Goal: Find specific page/section: Find specific page/section

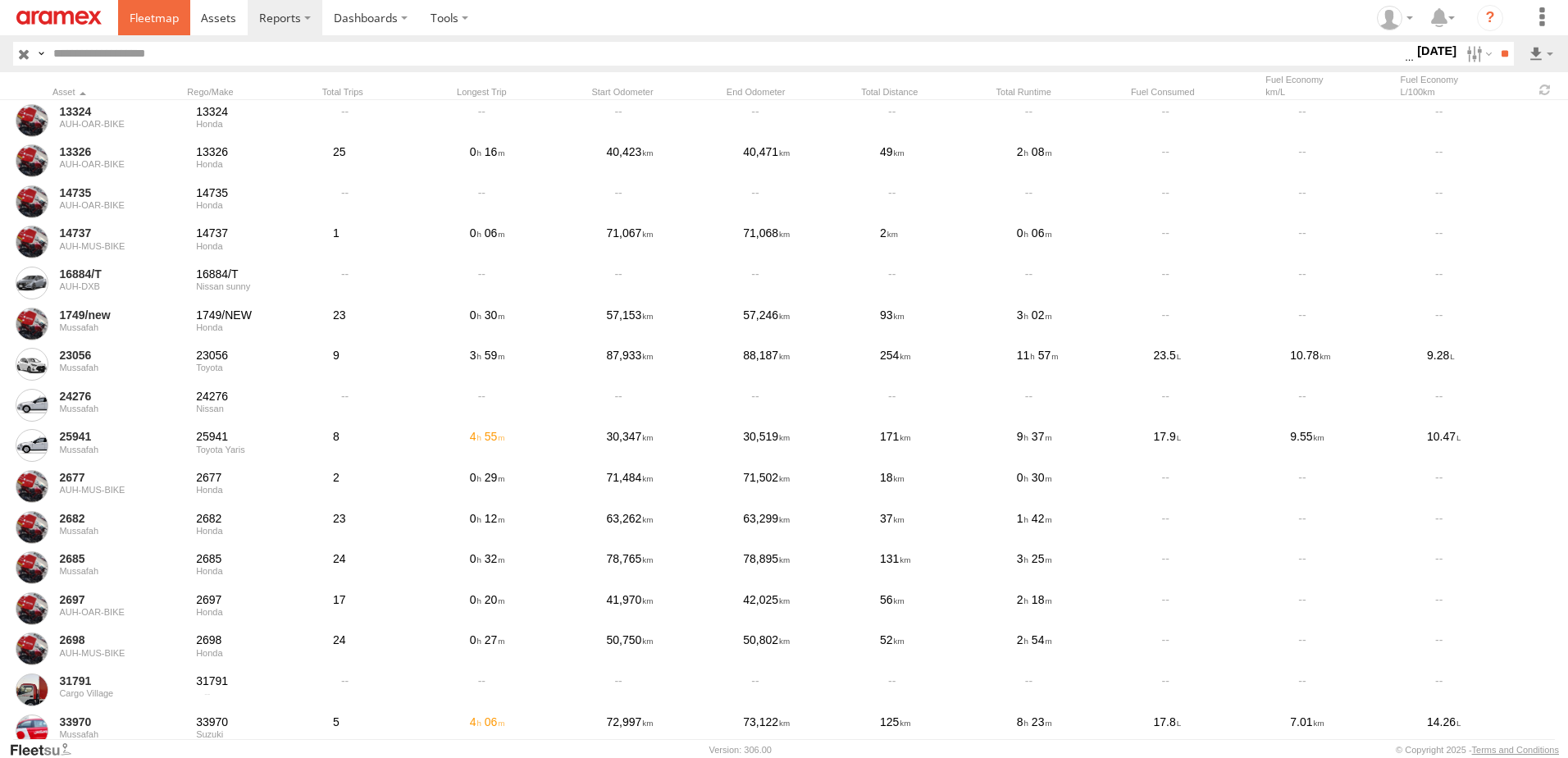
click at [156, 17] on span at bounding box center [154, 18] width 50 height 16
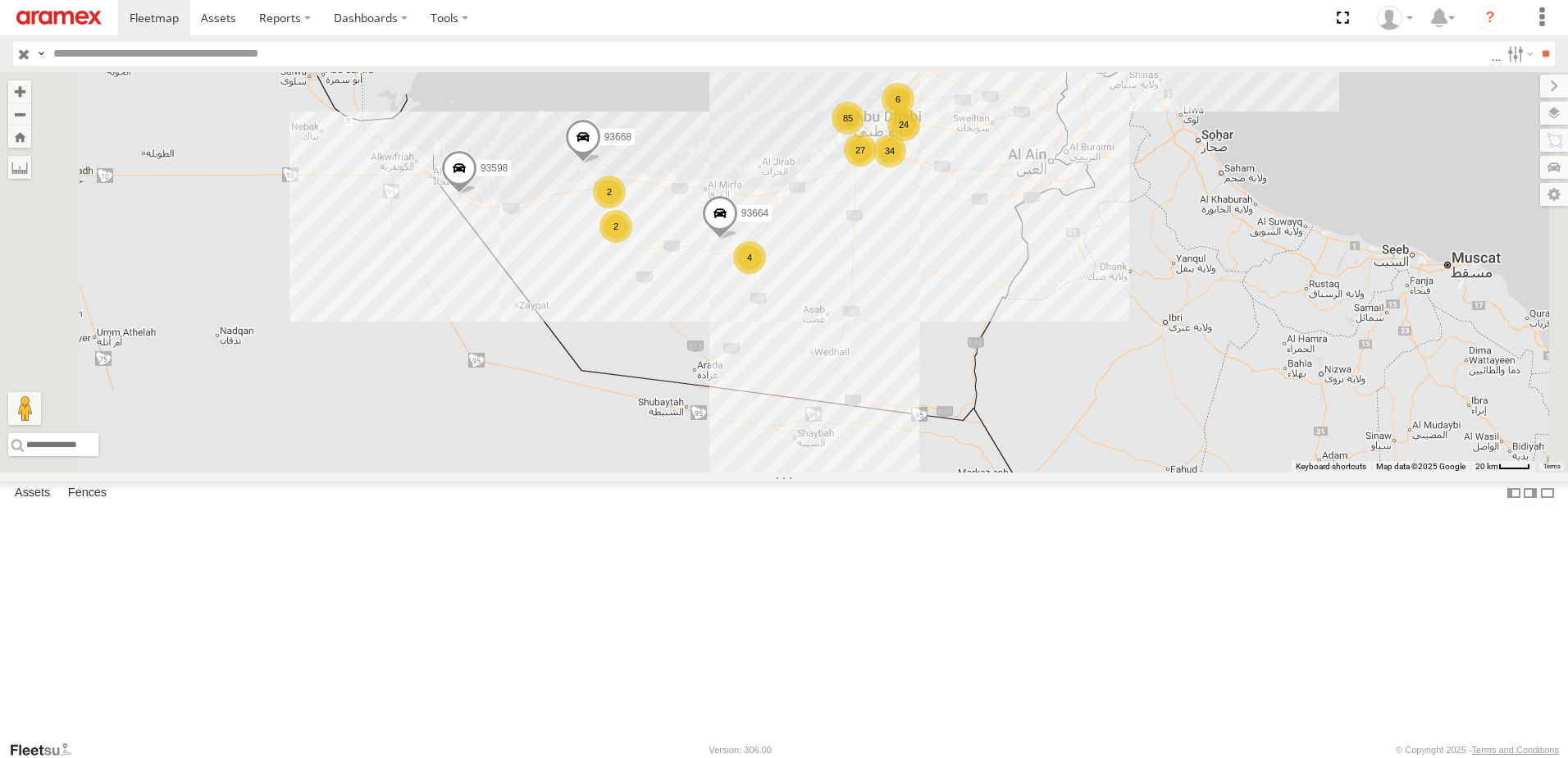
drag, startPoint x: 1121, startPoint y: 423, endPoint x: 1074, endPoint y: 260, distance: 169.6
click at [1074, 260] on div "34 85 24 16884/T 2 93598 93668 4 6 6 27 93664 88129 2 2" at bounding box center [784, 272] width 1568 height 401
click at [1556, 109] on label at bounding box center [1538, 113] width 60 height 23
click at [0, 0] on label at bounding box center [0, 0] width 0 height 0
click at [0, 0] on span "Assets" at bounding box center [0, 0] width 0 height 0
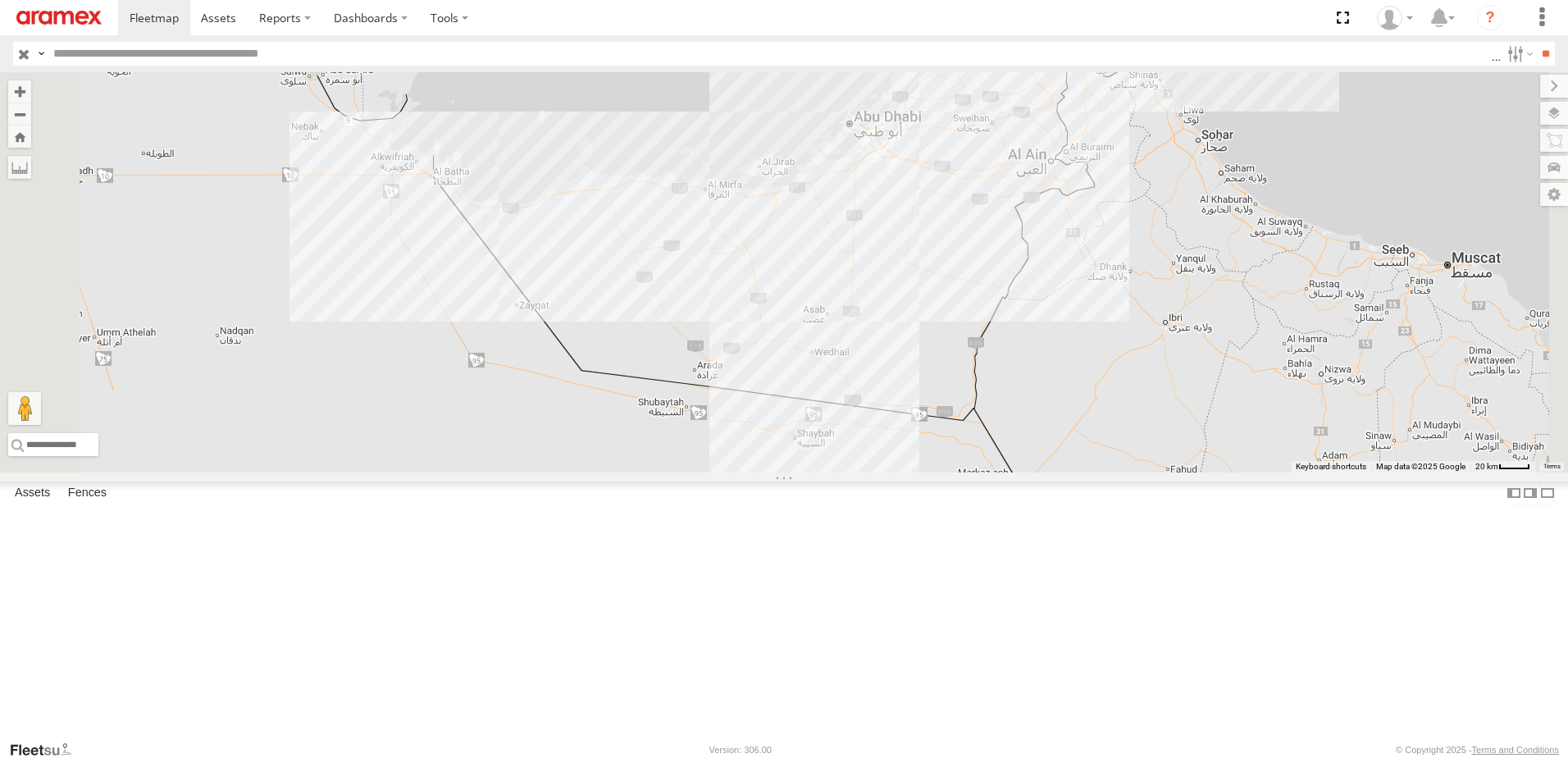
click at [0, 0] on label at bounding box center [0, 0] width 0 height 0
click at [0, 0] on span "Assets" at bounding box center [0, 0] width 0 height 0
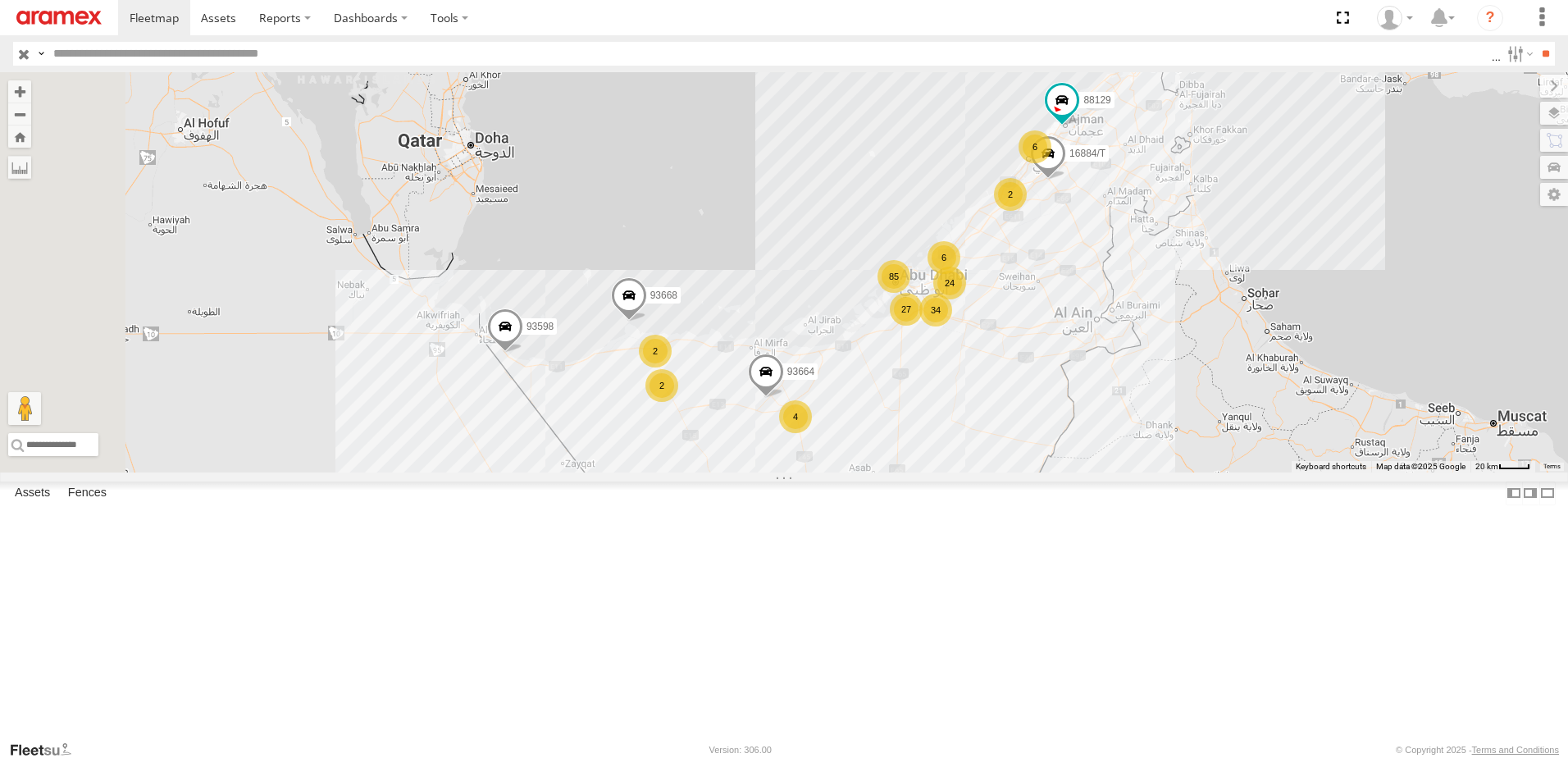
click at [0, 0] on span "Fences" at bounding box center [0, 0] width 0 height 0
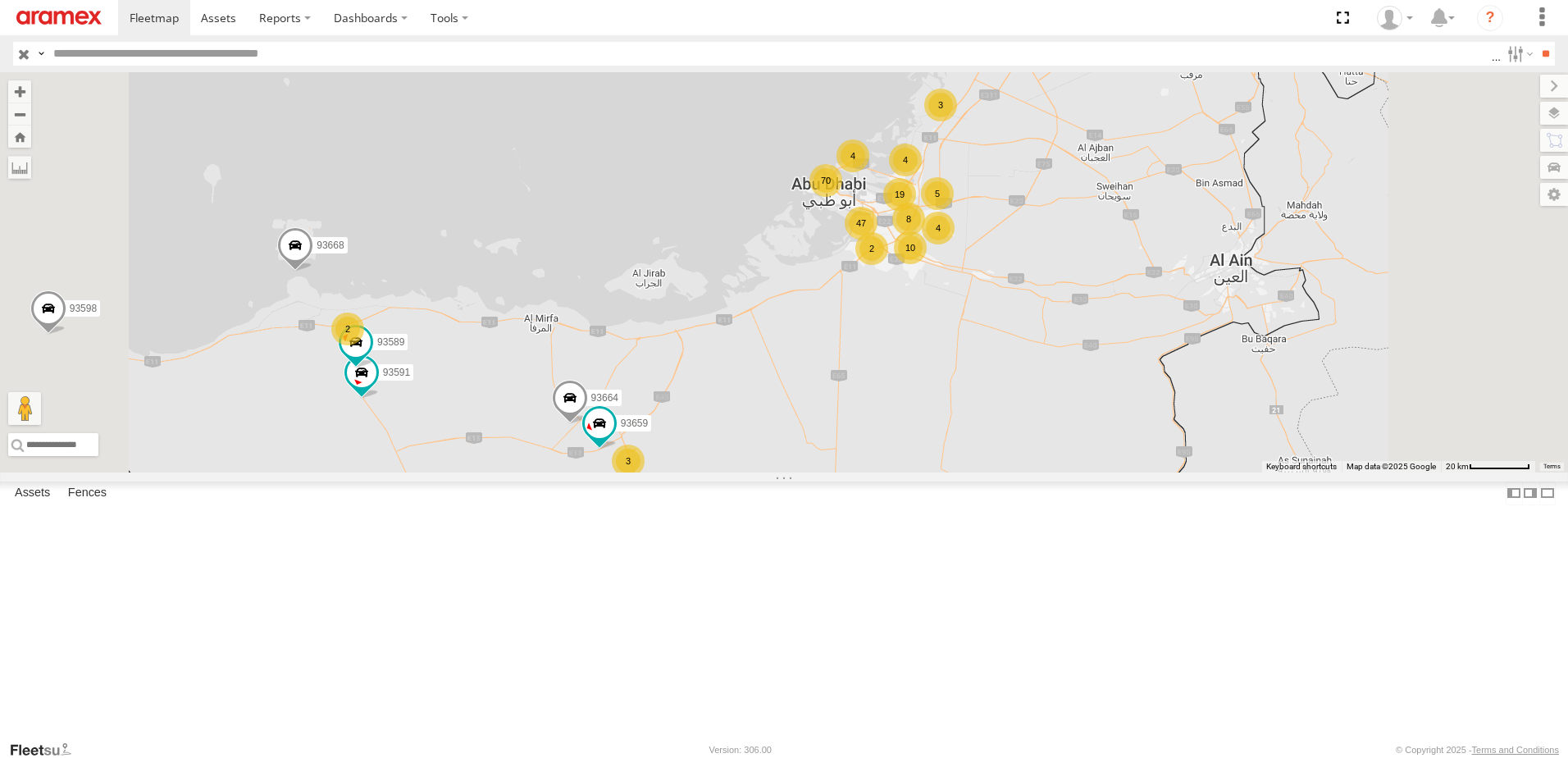
drag, startPoint x: 1067, startPoint y: 482, endPoint x: 1075, endPoint y: 319, distance: 163.2
click at [1051, 314] on div "16884/T 93598 93668 93664 88129 10 70 47 5 2 8 3 4 98735 3 19 93659 4 3 4 2 2 2…" at bounding box center [784, 272] width 1568 height 401
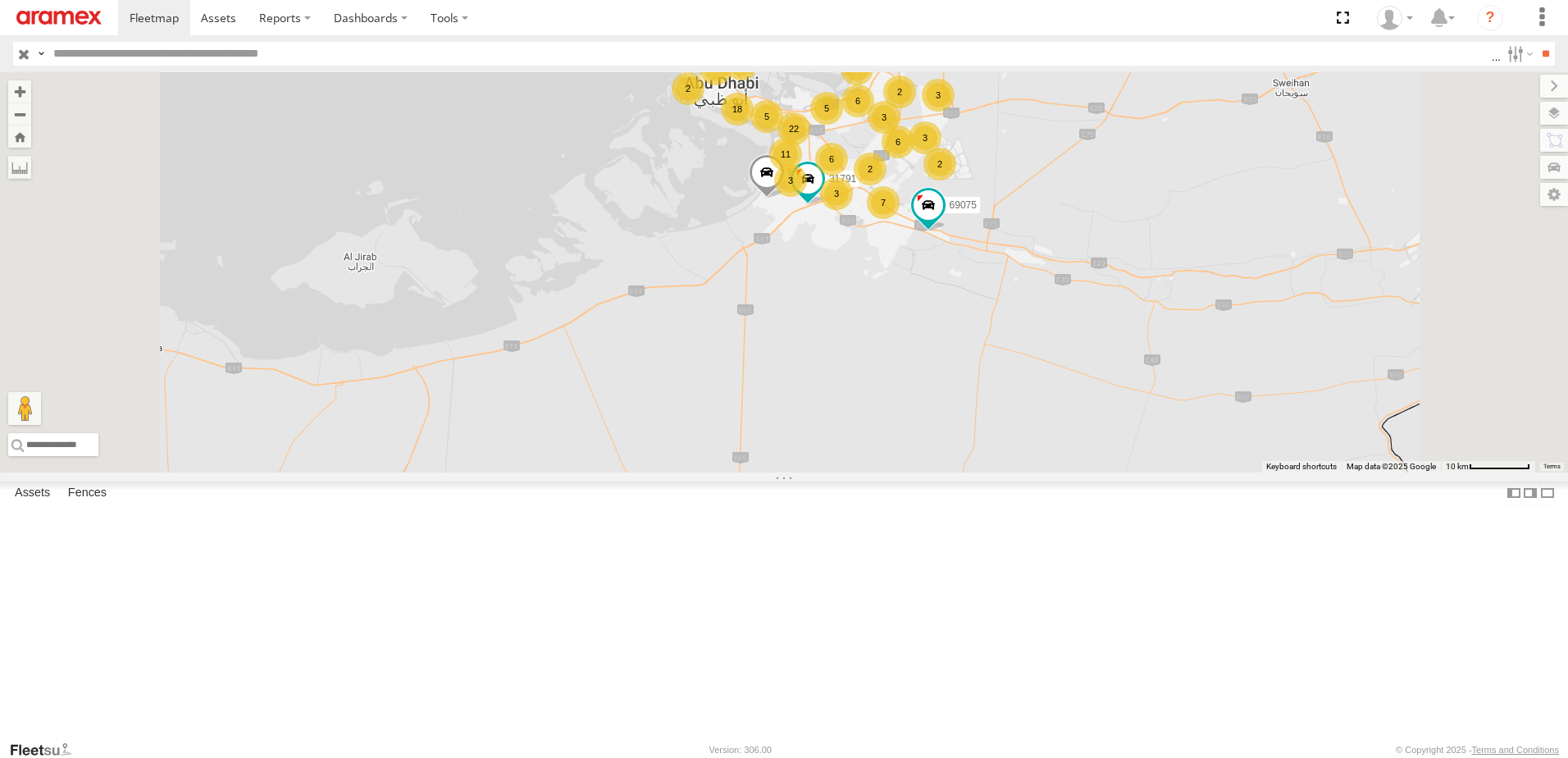
drag, startPoint x: 1074, startPoint y: 298, endPoint x: 1064, endPoint y: 275, distance: 25.1
click at [1064, 275] on div "16884/T 93598 93668 93664 88129 98735 93659 93591 93589 7 47 18 11 22 3 6 6 3 6…" at bounding box center [784, 272] width 1568 height 401
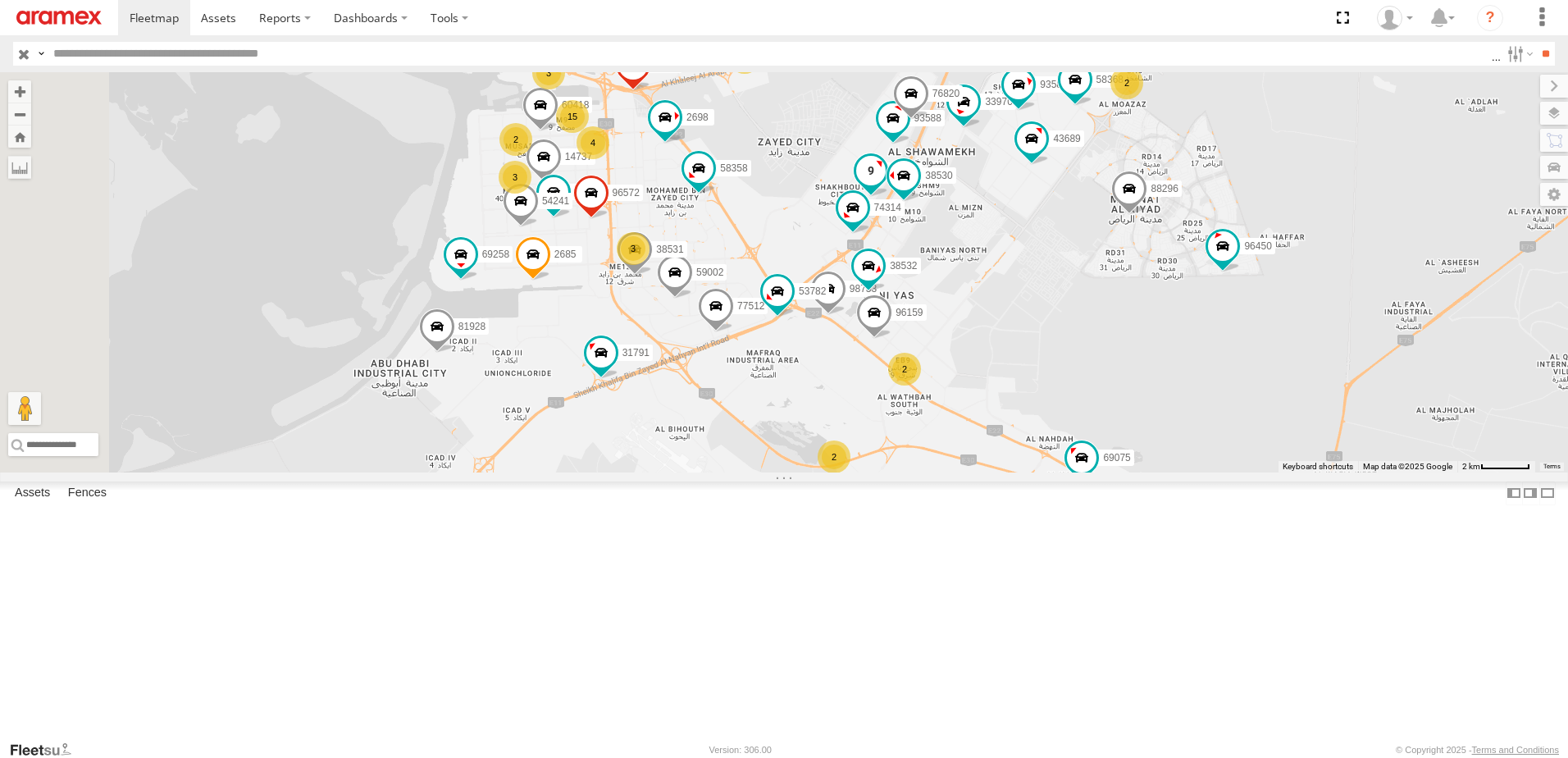
drag, startPoint x: 1040, startPoint y: 181, endPoint x: 1066, endPoint y: 297, distance: 118.9
click at [1066, 297] on div "16884/T 93598 93668 93664 88129 98735 93659 93591 93589 69054 69107 81928 59907…" at bounding box center [784, 272] width 1568 height 401
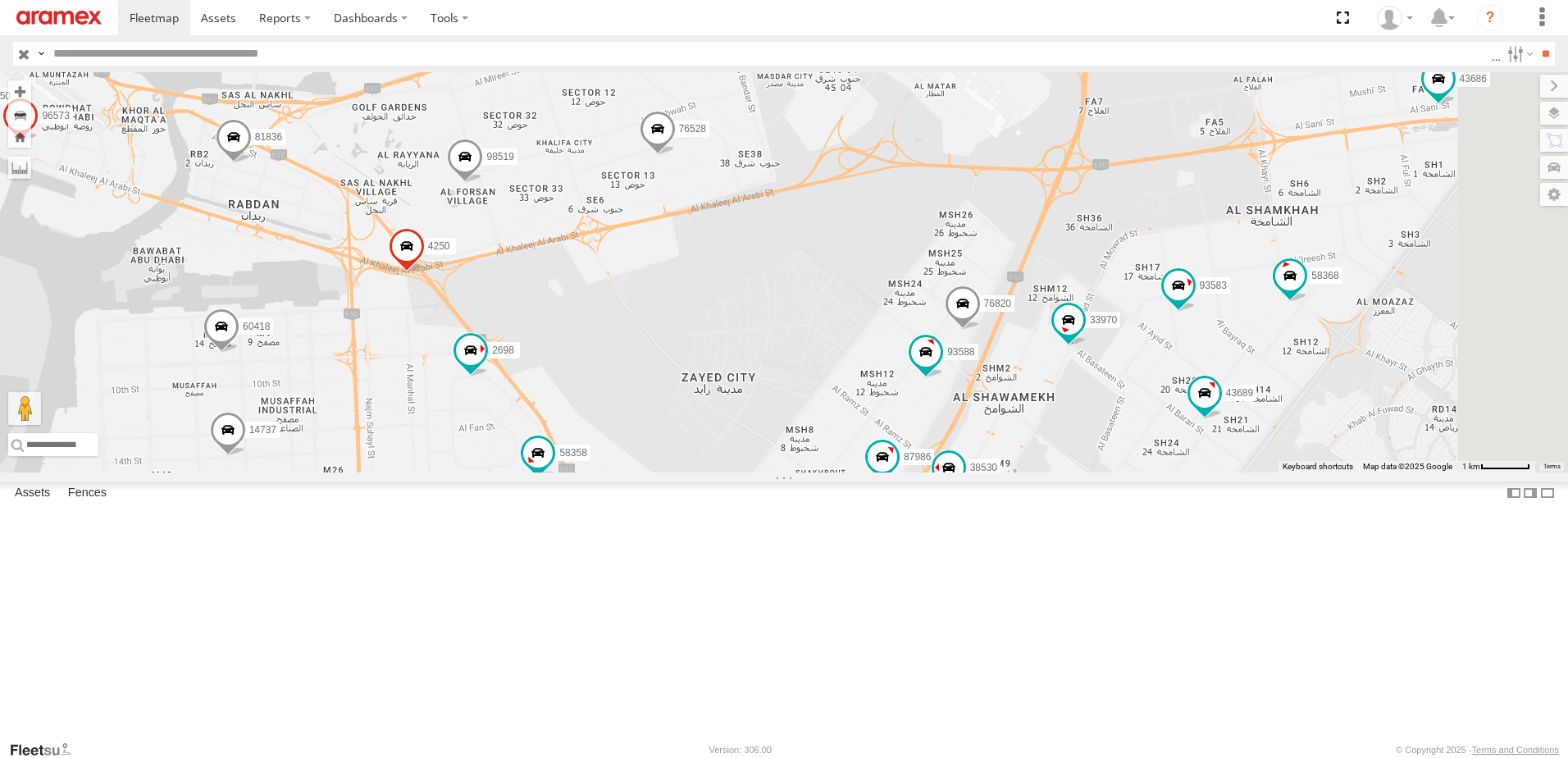
drag, startPoint x: 1085, startPoint y: 174, endPoint x: 1006, endPoint y: 336, distance: 180.2
click at [1004, 341] on div "16884/T 93598 93668 93664 88129 98735 93659 93591 93589 69054 69107 81928 59907…" at bounding box center [784, 272] width 1568 height 401
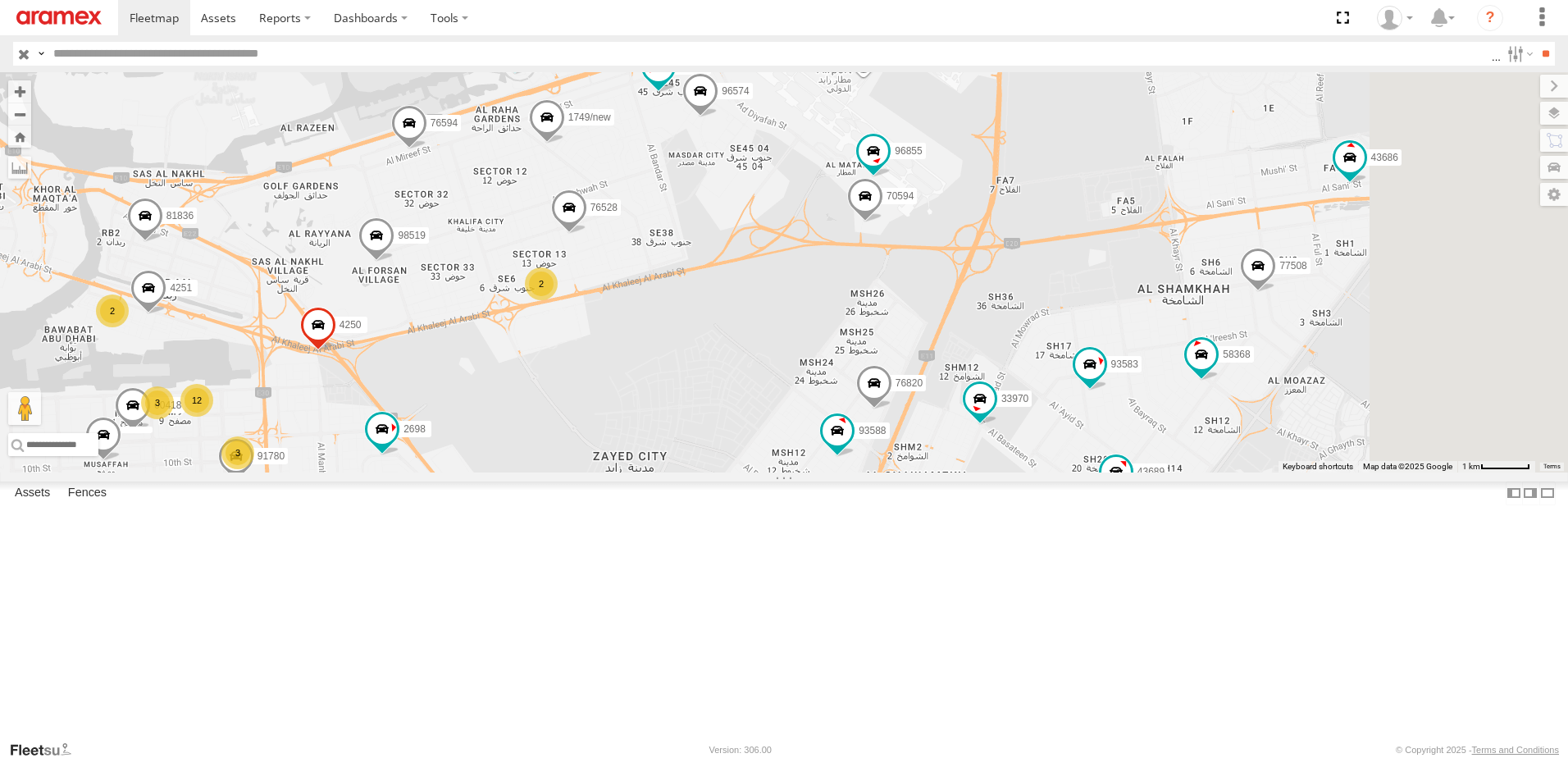
drag, startPoint x: 1081, startPoint y: 224, endPoint x: 993, endPoint y: 301, distance: 116.9
click at [991, 303] on div "16884/T 93598 93668 93664 88129 98735 93659 93591 93589 69054 69107 81928 59907…" at bounding box center [784, 272] width 1568 height 401
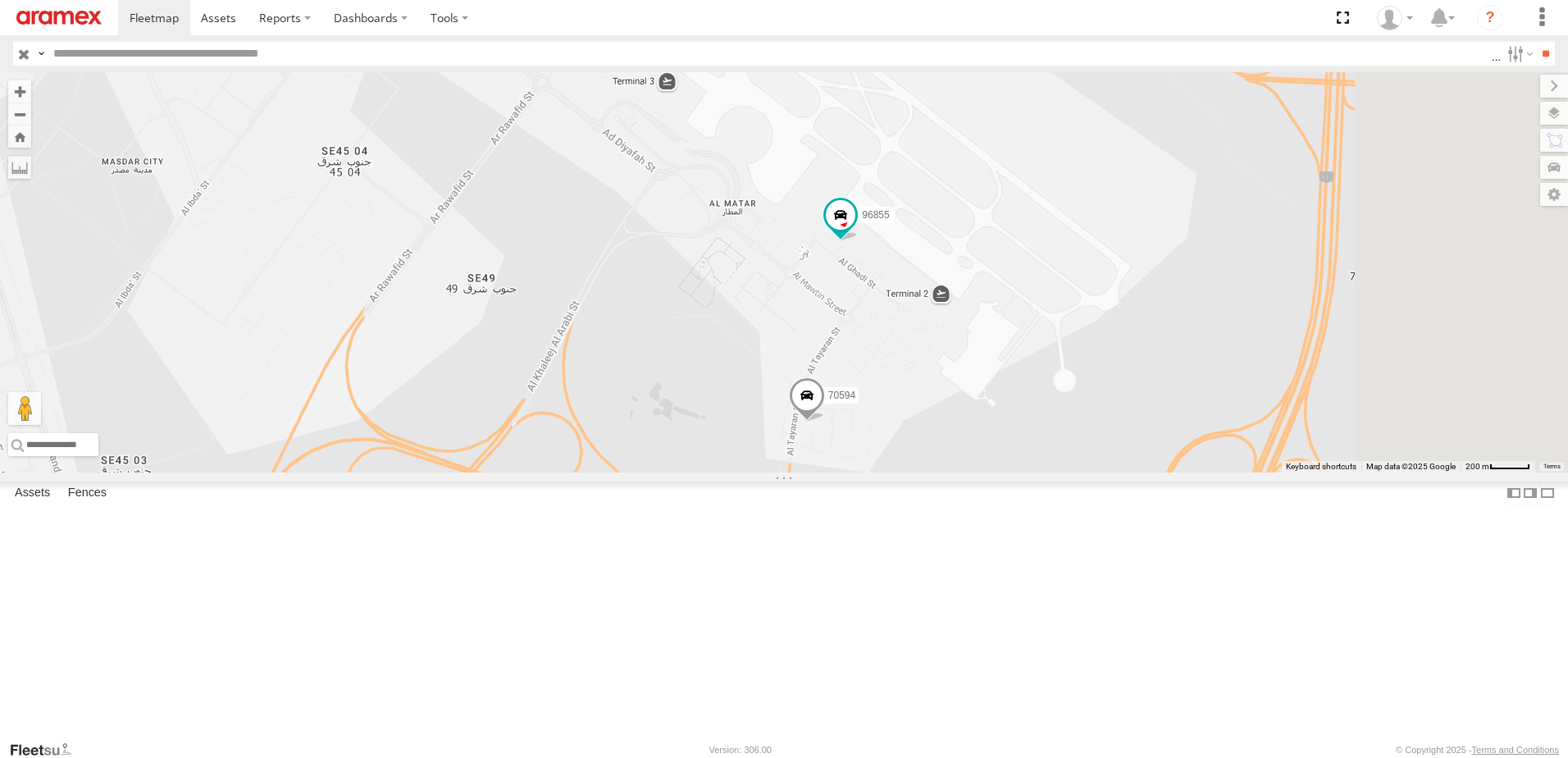
drag, startPoint x: 1101, startPoint y: 305, endPoint x: 959, endPoint y: 283, distance: 143.7
click at [961, 283] on div "16884/T 93598 93668 93664 88129 98735 93659 93591 93589 69054 69107 81928 59907…" at bounding box center [784, 272] width 1568 height 401
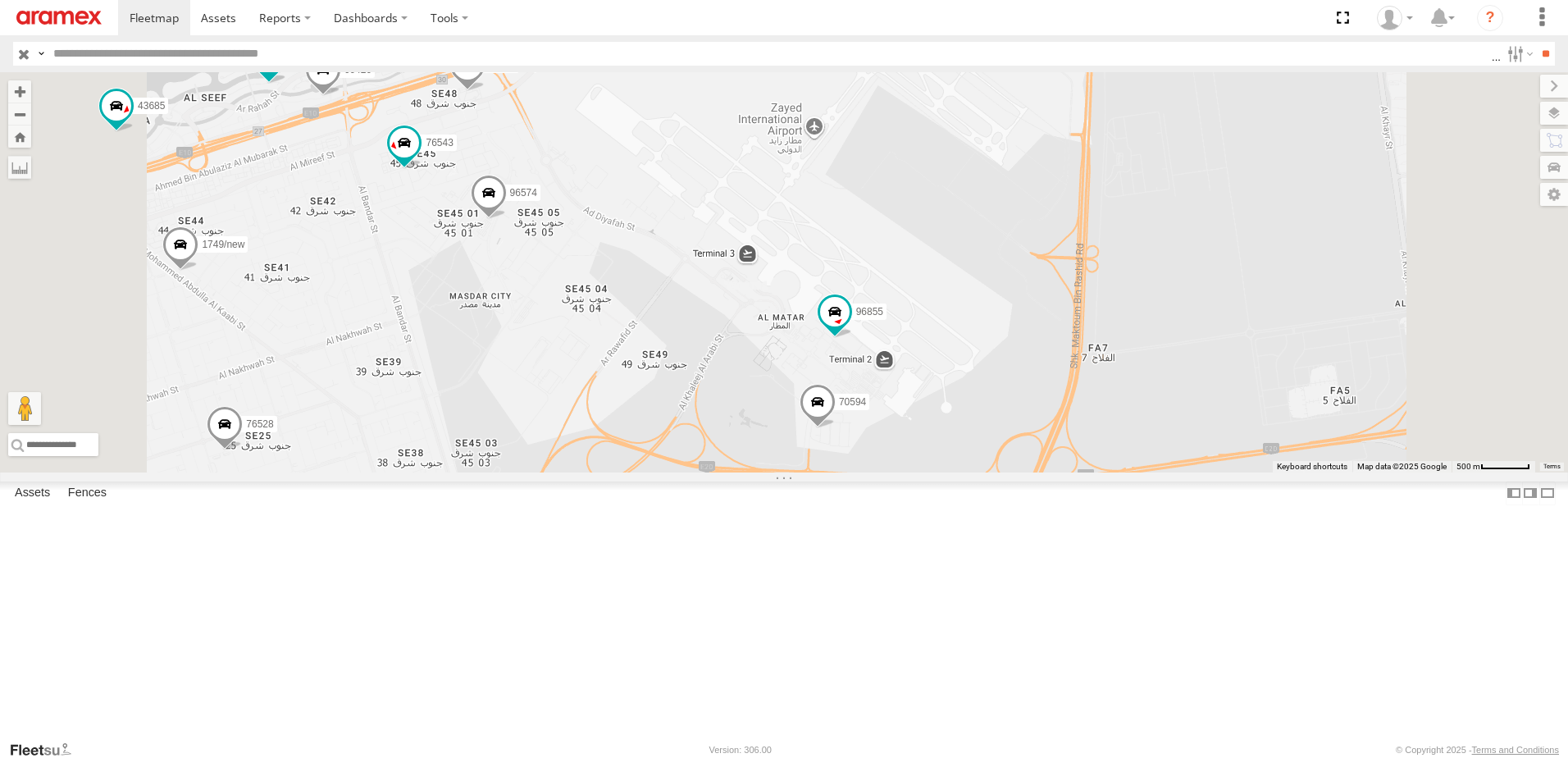
drag, startPoint x: 1006, startPoint y: 208, endPoint x: 1035, endPoint y: 353, distance: 147.9
click at [1035, 353] on div "16884/T 93598 93668 93664 88129 98735 93659 93591 93589 69054 69107 81928 59907…" at bounding box center [784, 272] width 1568 height 401
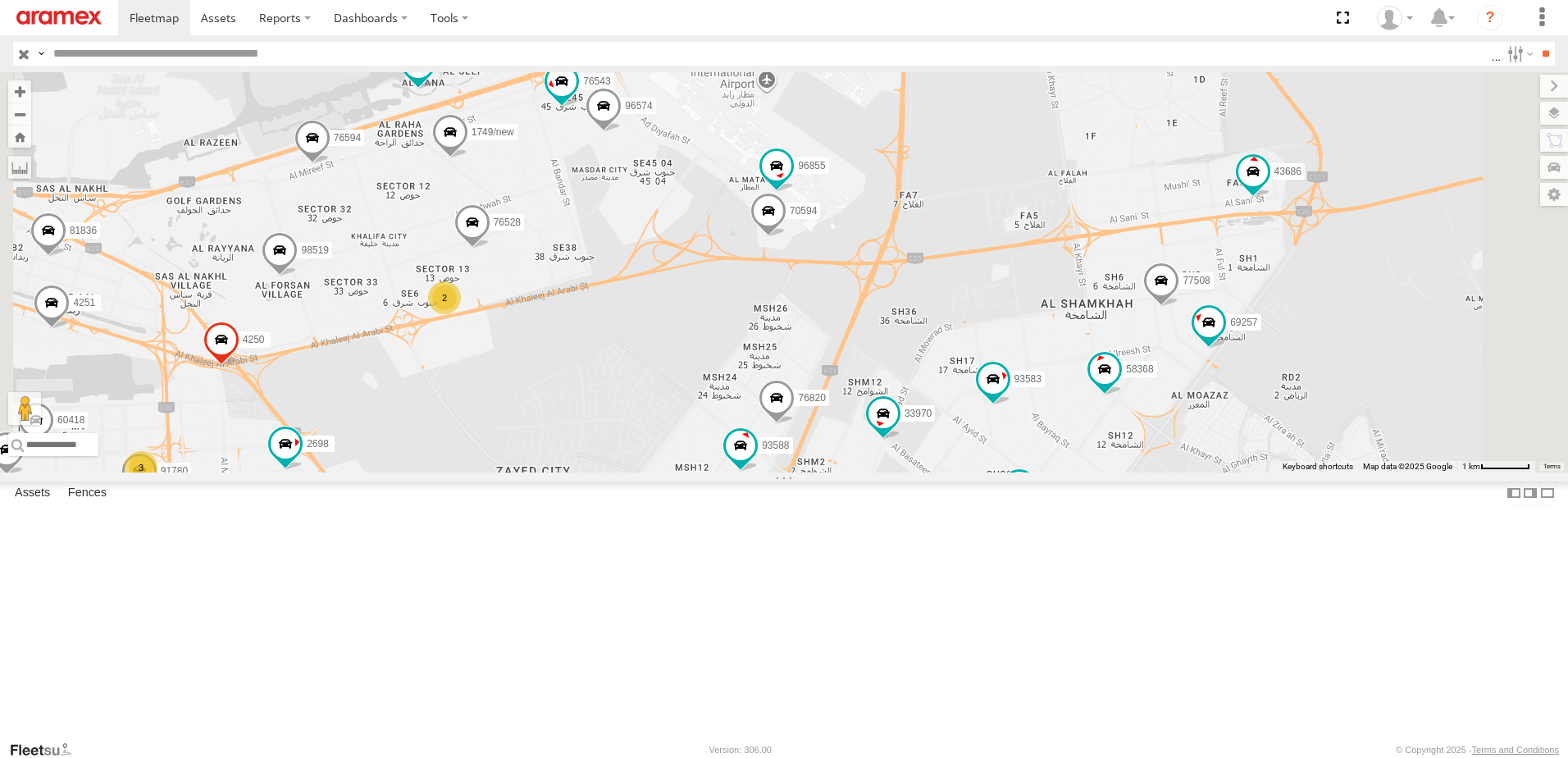
drag, startPoint x: 793, startPoint y: 464, endPoint x: 721, endPoint y: 389, distance: 104.0
click at [721, 389] on div "16884/T 93598 93668 93664 88129 98735 93659 93591 93589 69054 69107 81928 59907…" at bounding box center [784, 272] width 1568 height 401
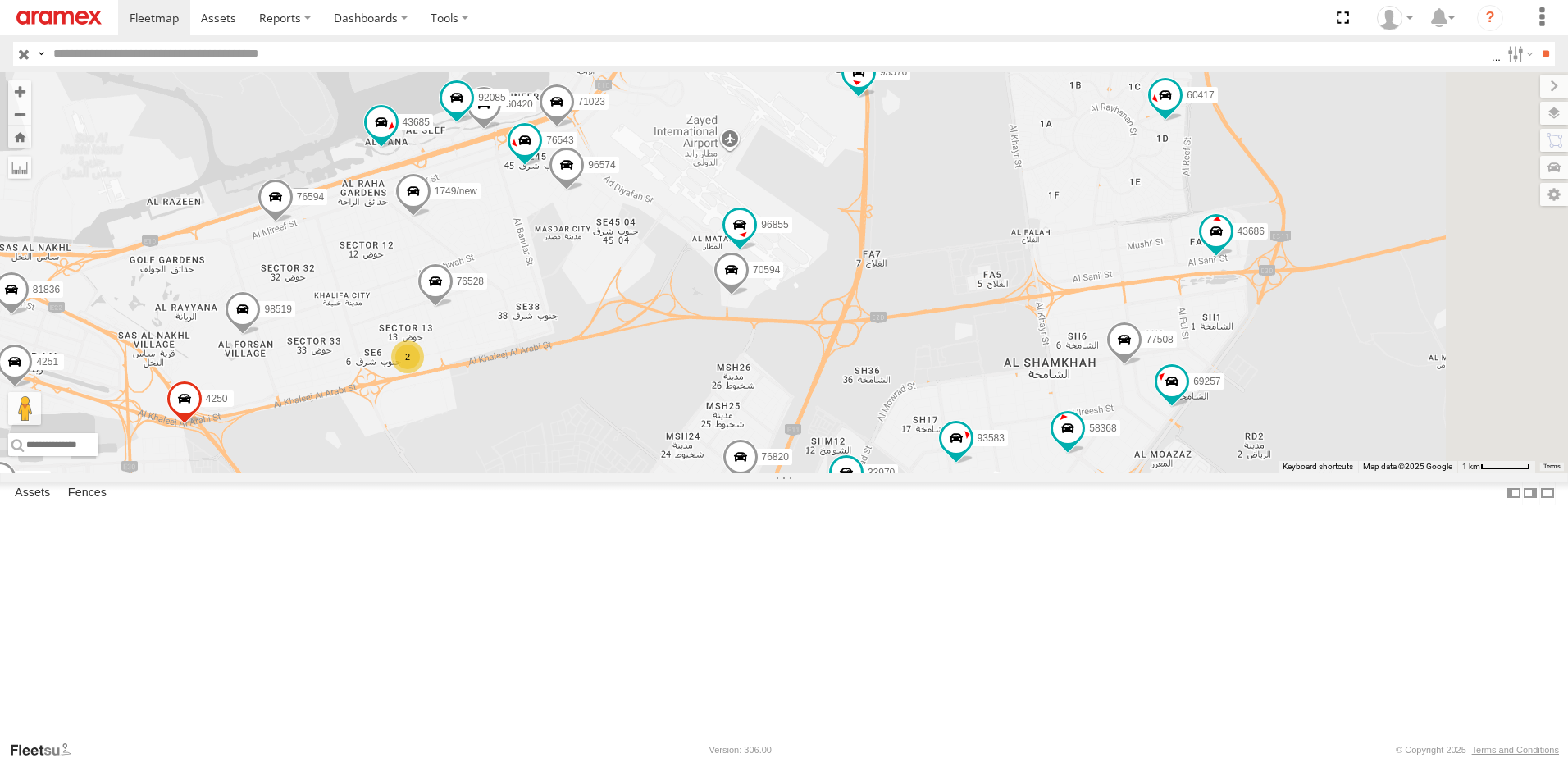
drag, startPoint x: 1028, startPoint y: 201, endPoint x: 964, endPoint y: 320, distance: 135.1
click at [953, 332] on div "16884/T 93598 93668 93664 88129 98735 93659 93591 93589 69054 69107 81928 59907…" at bounding box center [784, 272] width 1568 height 401
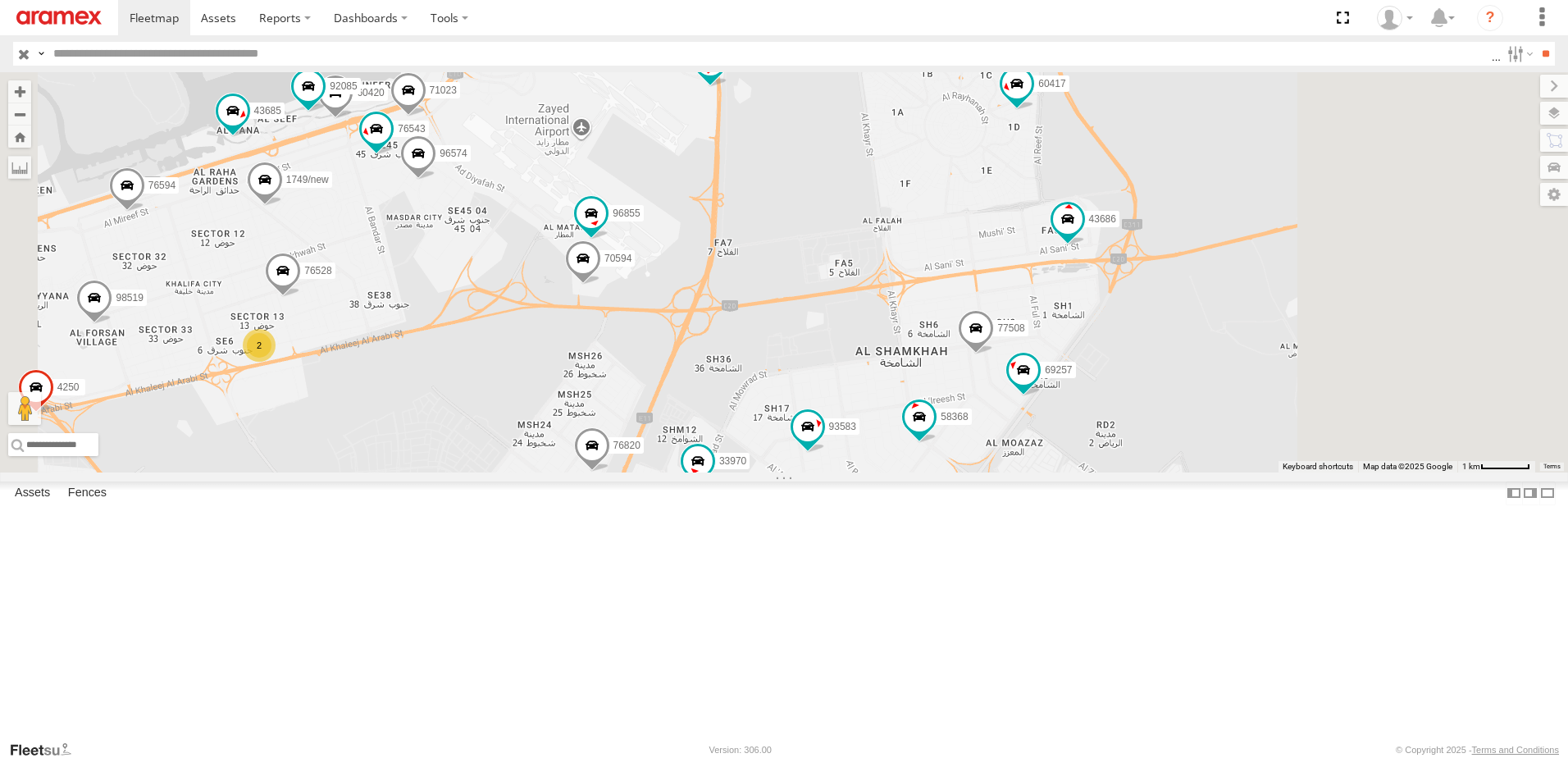
drag, startPoint x: 1011, startPoint y: 470, endPoint x: 914, endPoint y: 346, distance: 157.4
click at [914, 346] on div "16884/T 93598 93668 93664 88129 98735 93659 93591 93589 69054 69107 81928 59907…" at bounding box center [784, 272] width 1568 height 401
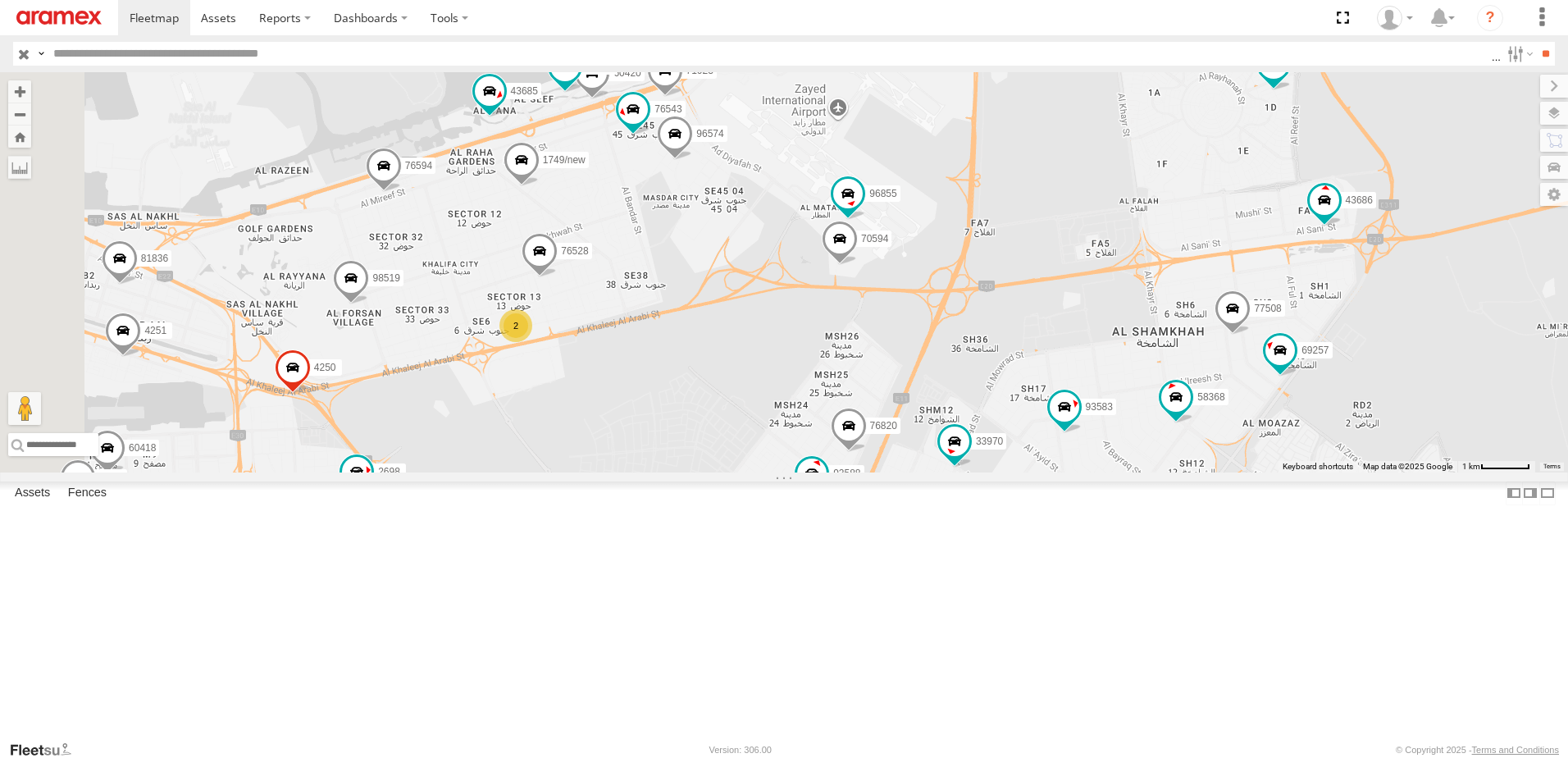
drag, startPoint x: 642, startPoint y: 381, endPoint x: 910, endPoint y: 358, distance: 269.0
click at [907, 359] on div "16884/T 93598 93668 93664 88129 98735 93659 93591 93589 69054 69107 81928 59907…" at bounding box center [784, 272] width 1568 height 401
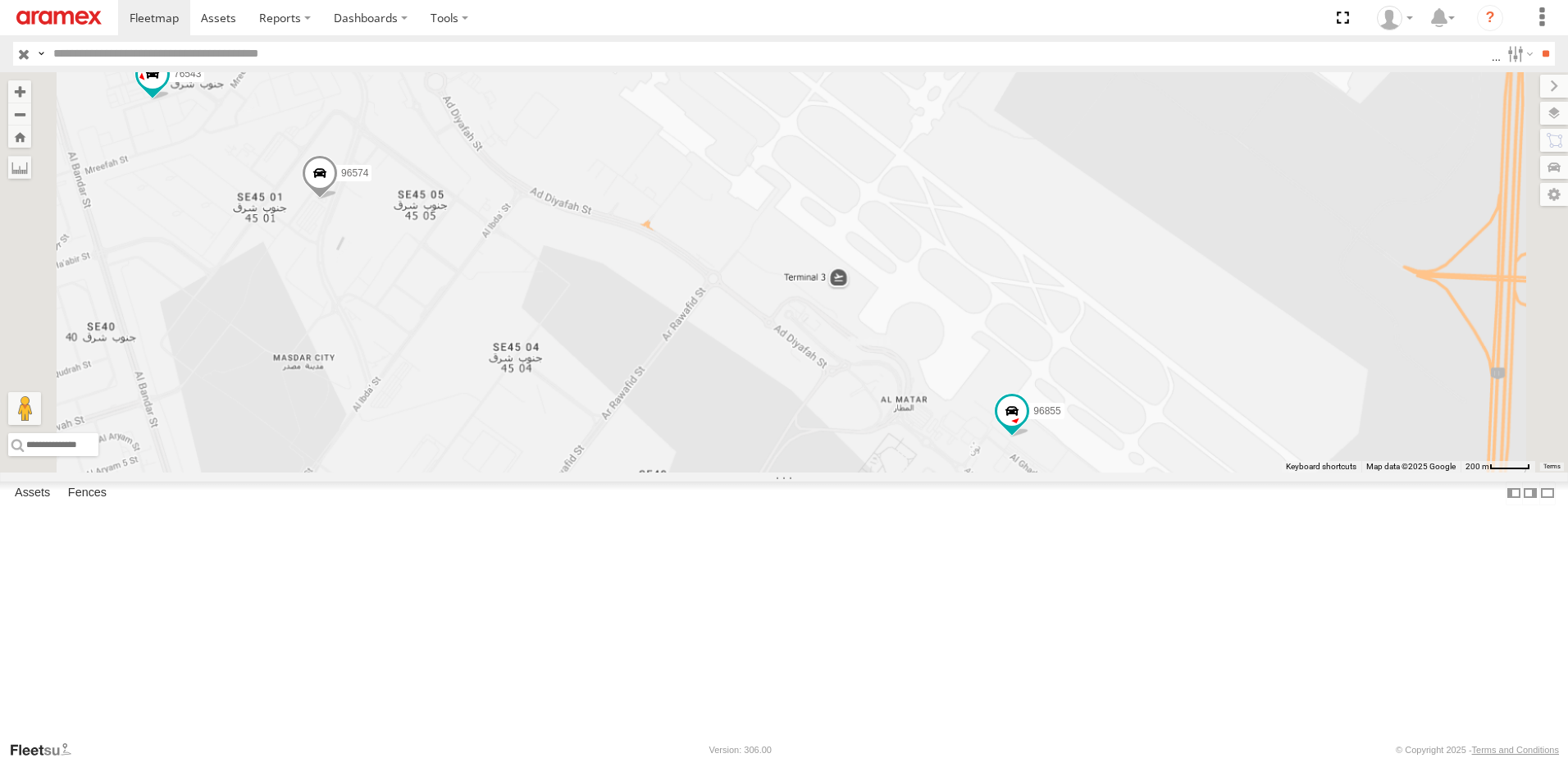
drag, startPoint x: 1037, startPoint y: 415, endPoint x: 897, endPoint y: 276, distance: 197.3
click at [897, 276] on div "16884/T 93598 93668 93664 88129 98735 93659 93591 93589 69054 69107 81928 59907…" at bounding box center [784, 272] width 1568 height 401
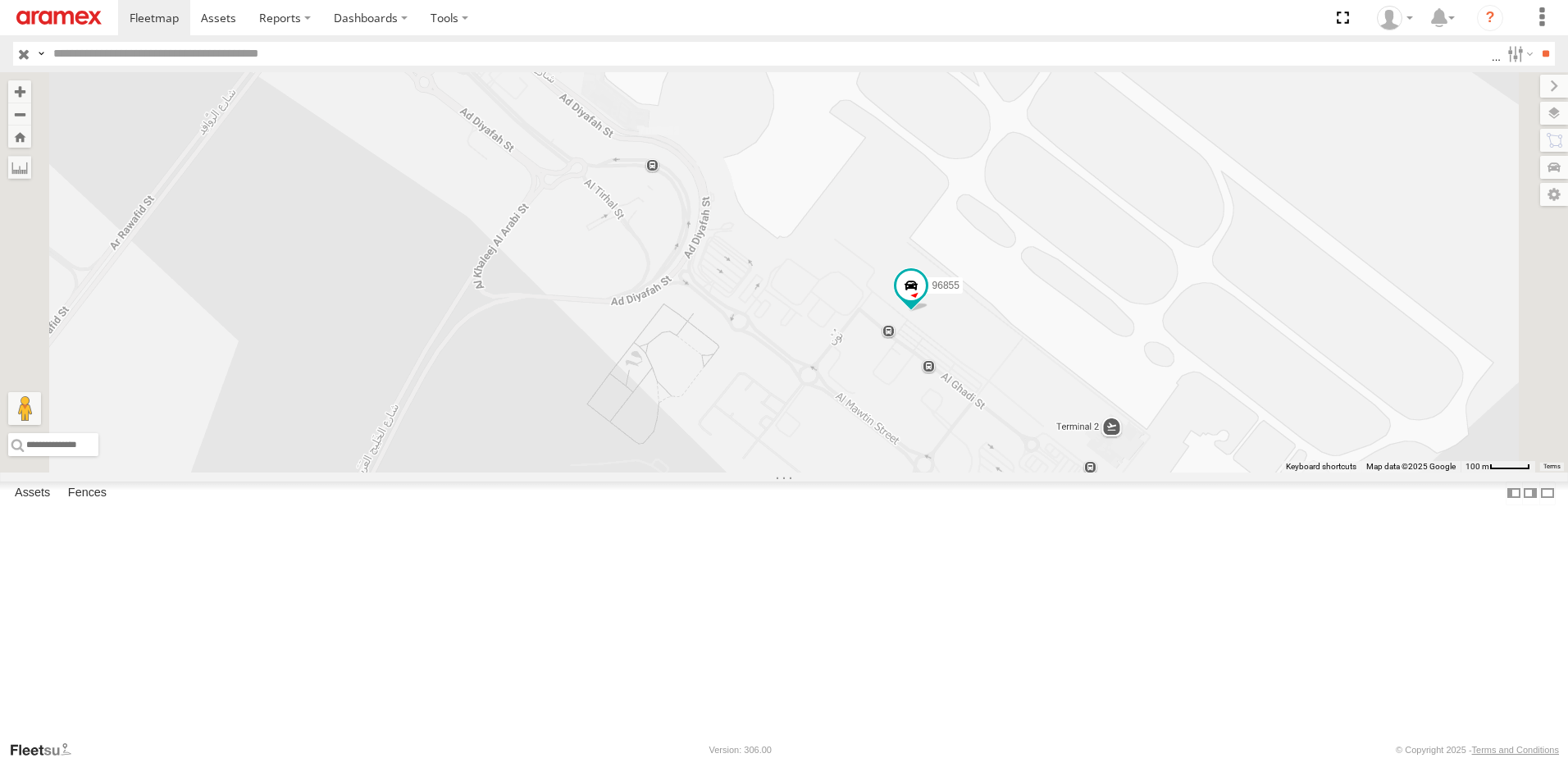
drag, startPoint x: 981, startPoint y: 370, endPoint x: 925, endPoint y: 315, distance: 78.5
click at [886, 309] on div "16884/T 93598 93668 93664 88129 98735 93659 93591 93589 69054 69107 81928 59907…" at bounding box center [784, 272] width 1568 height 401
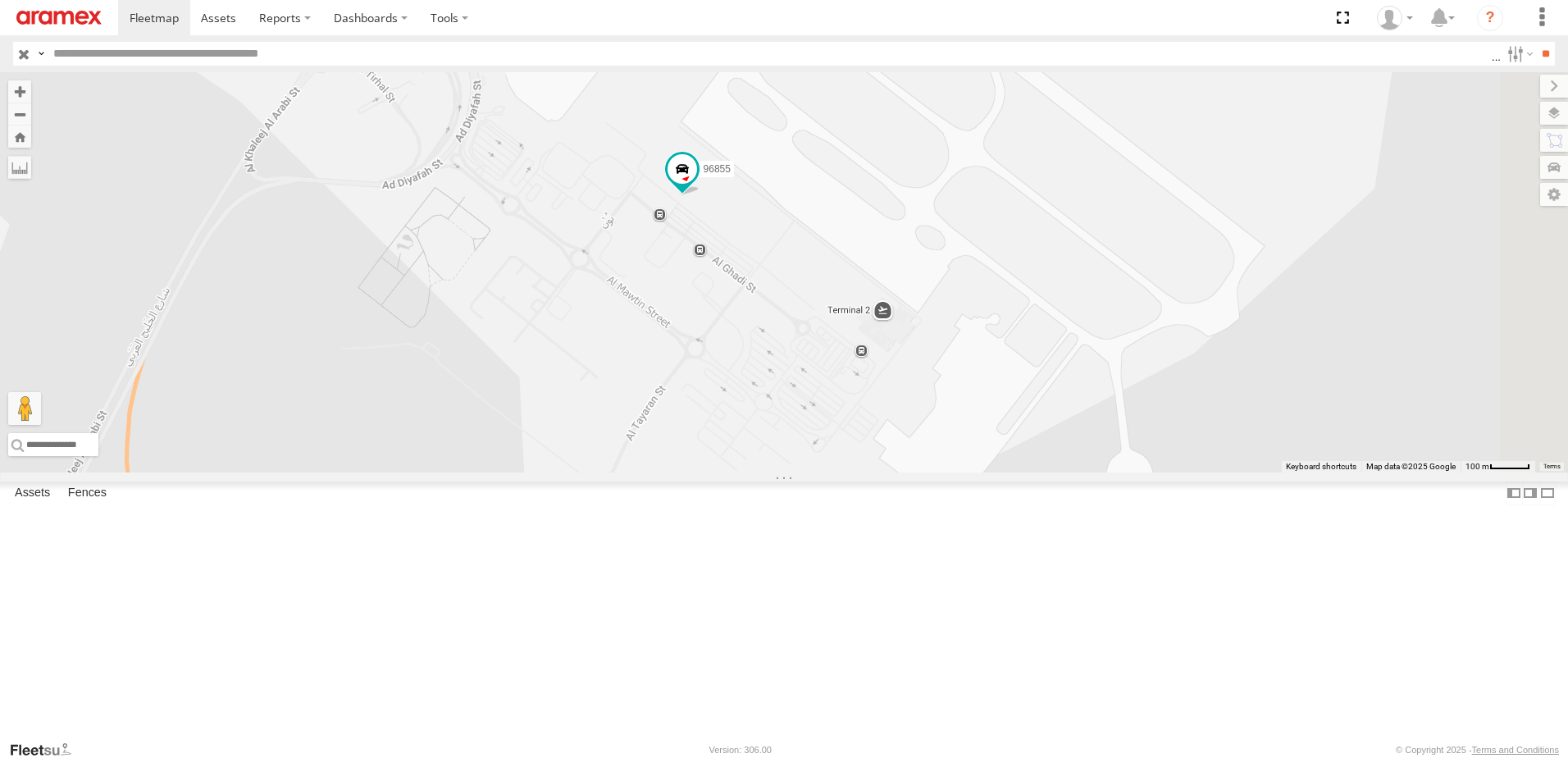
drag, startPoint x: 1125, startPoint y: 401, endPoint x: 962, endPoint y: 320, distance: 182.0
click at [962, 320] on div "16884/T 93598 93668 93664 88129 98735 93659 93591 93589 69054 69107 81928 59907…" at bounding box center [784, 272] width 1568 height 401
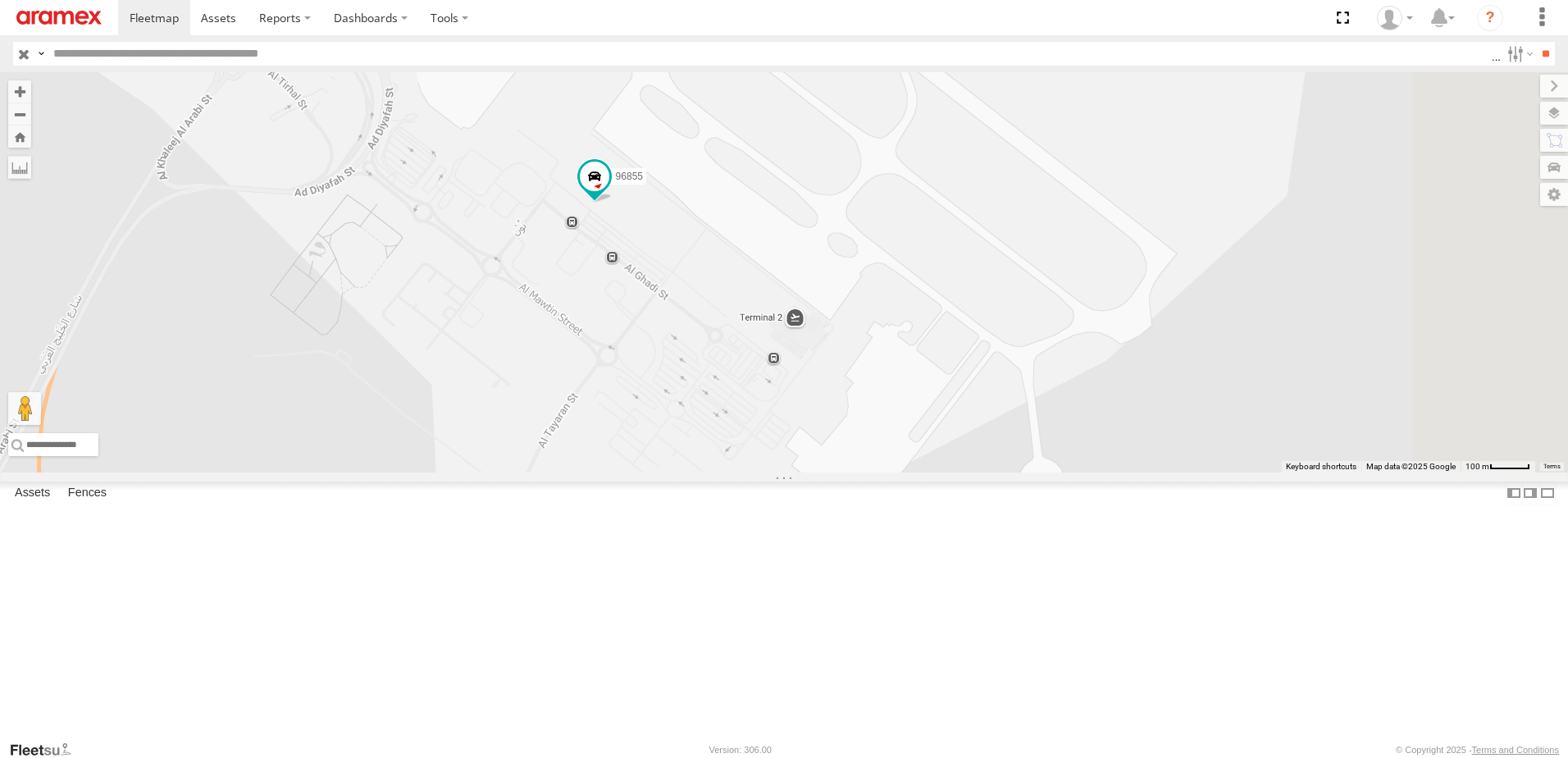
drag, startPoint x: 1085, startPoint y: 371, endPoint x: 991, endPoint y: 377, distance: 94.2
click at [991, 377] on div "16884/T 93598 93668 93664 88129 98735 93659 93591 93589 69054 69107 81928 59907…" at bounding box center [784, 272] width 1568 height 401
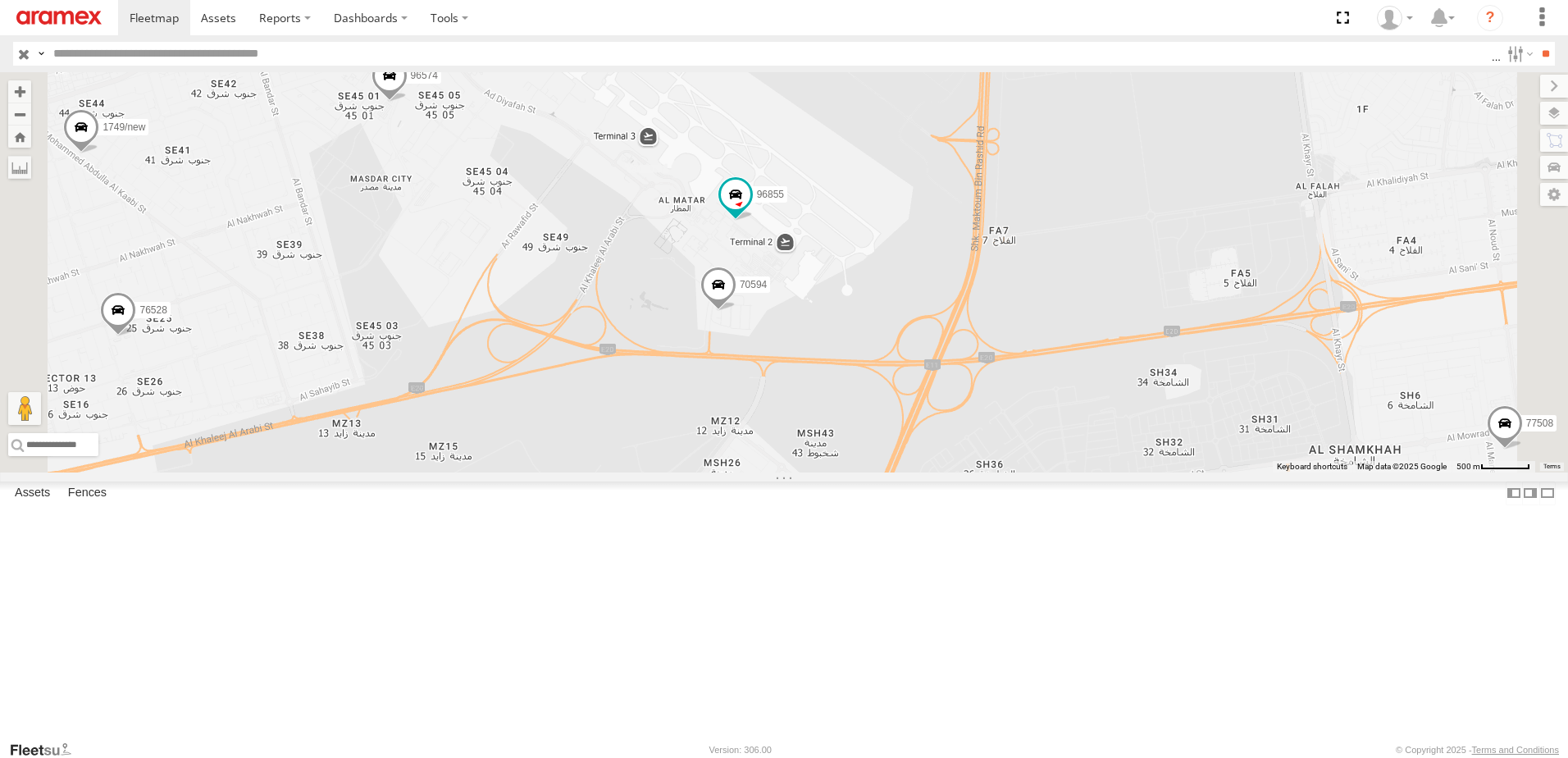
click at [0, 0] on span "Fences" at bounding box center [0, 0] width 0 height 0
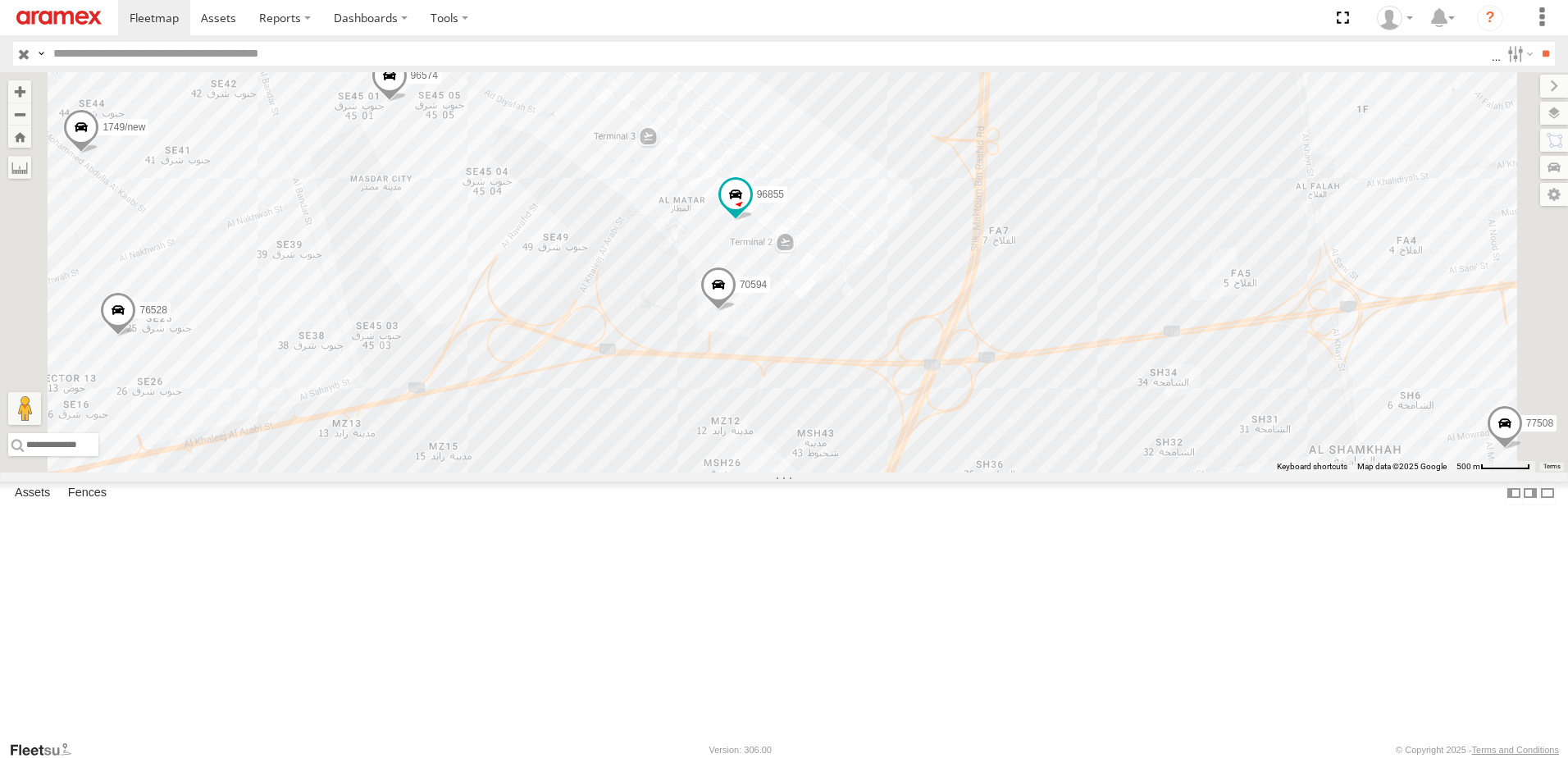
click at [0, 0] on span "Fences" at bounding box center [0, 0] width 0 height 0
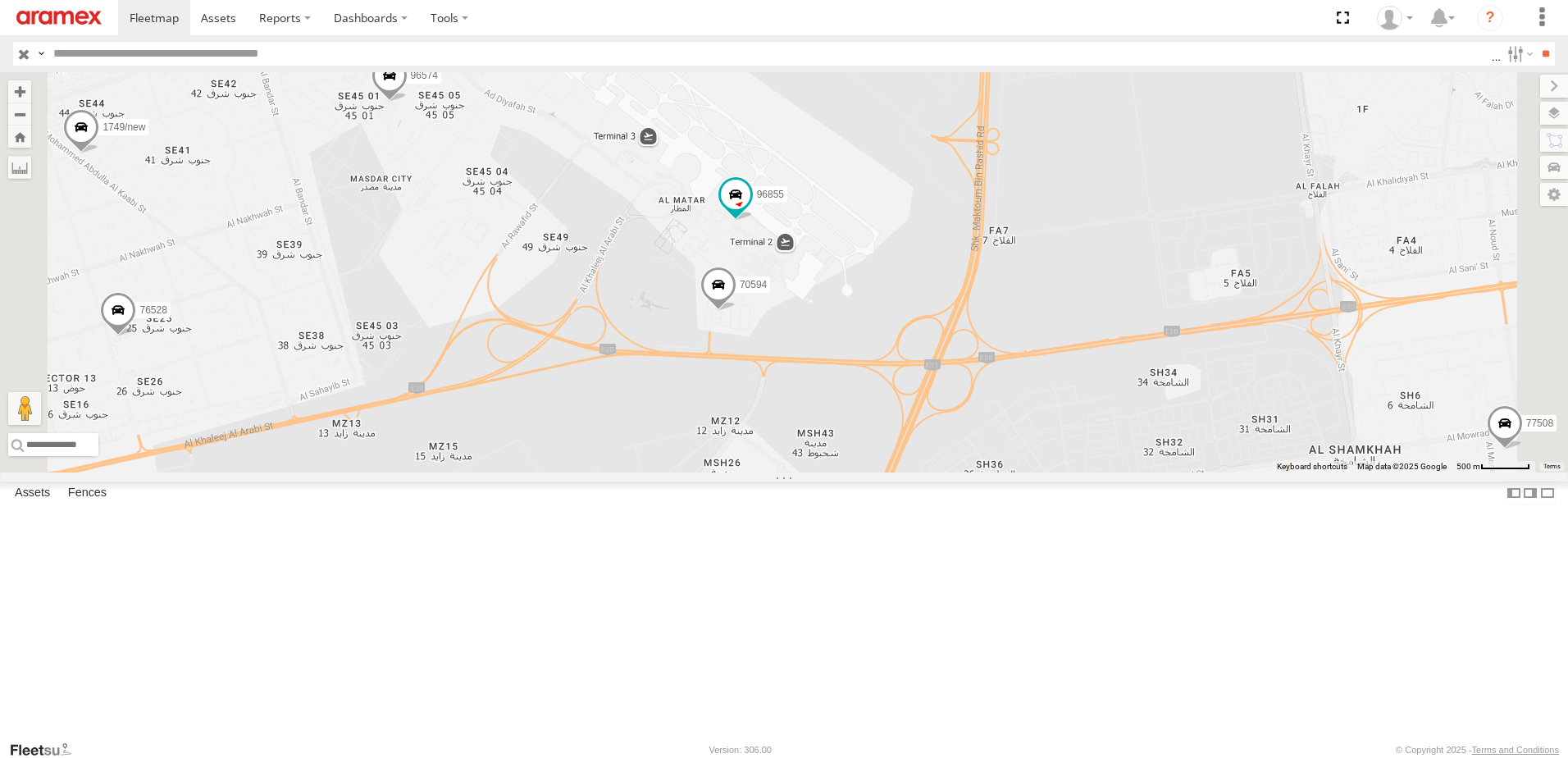
click at [0, 0] on span "Fences" at bounding box center [0, 0] width 0 height 0
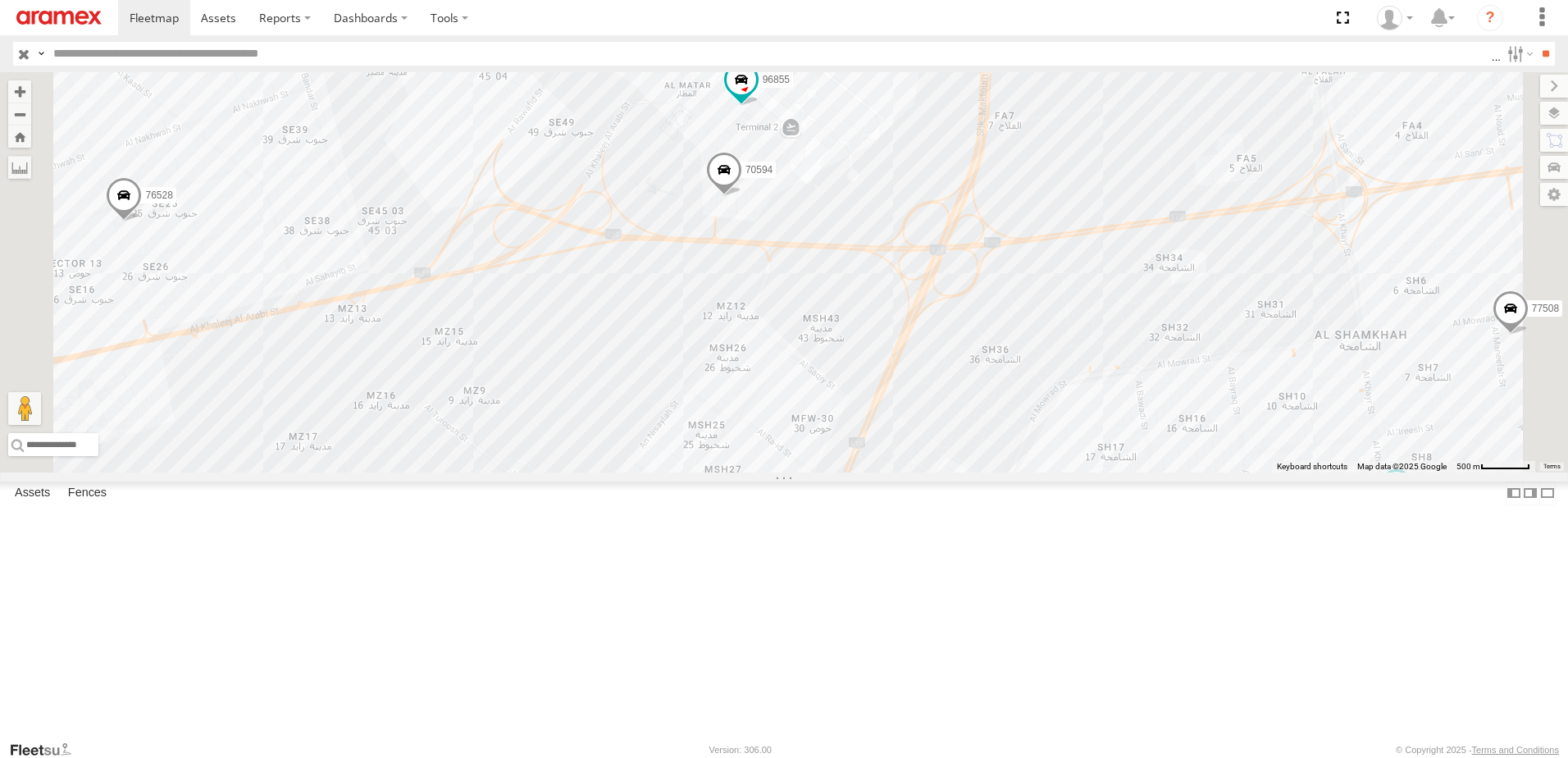
drag, startPoint x: 946, startPoint y: 484, endPoint x: 951, endPoint y: 363, distance: 121.1
click at [951, 363] on div "16884/T 93598 93668 93664 88129 98735 93659 93591 93589 69054 69107 81928 59907…" at bounding box center [784, 272] width 1568 height 401
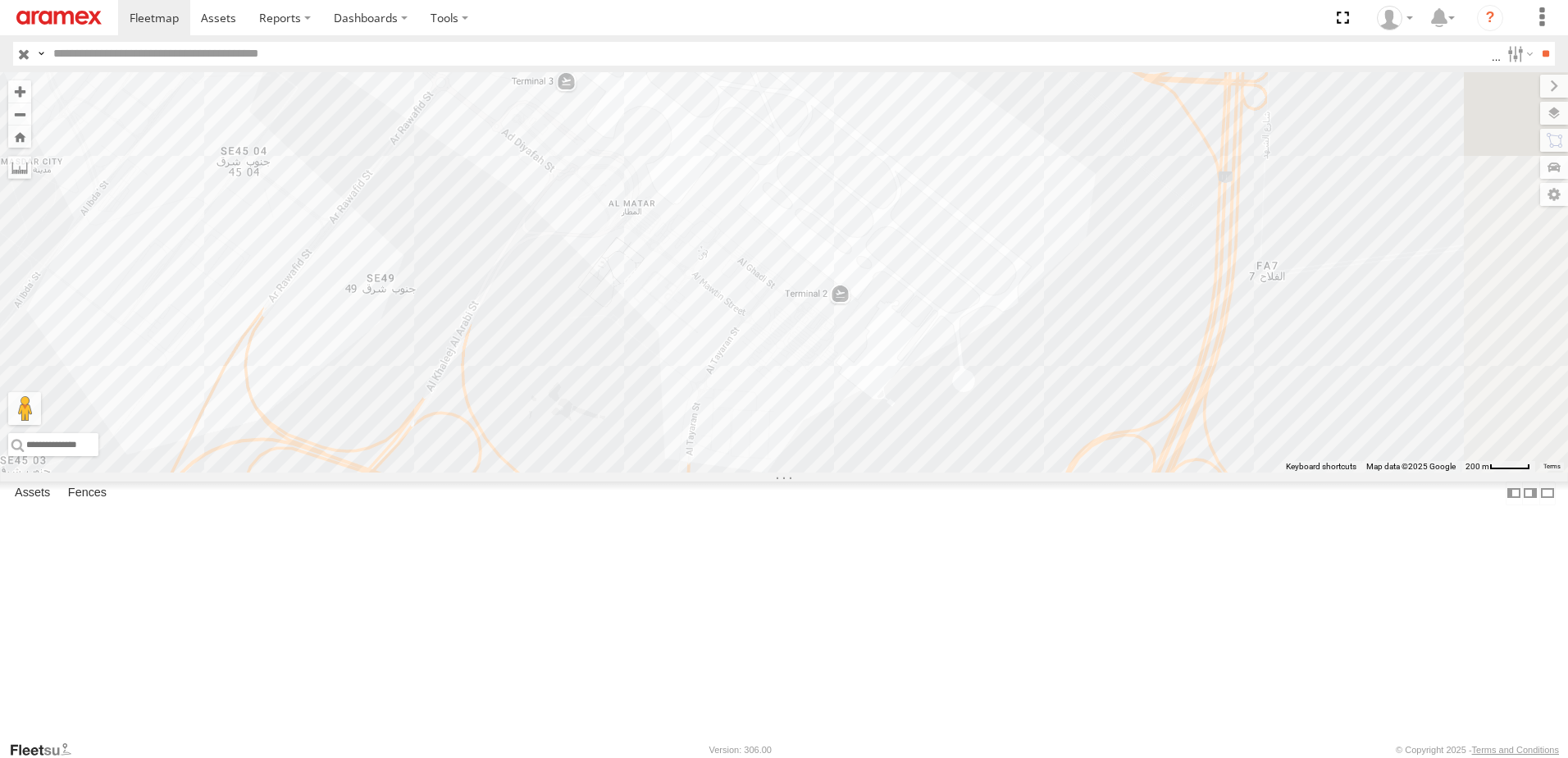
drag, startPoint x: 1038, startPoint y: 314, endPoint x: 982, endPoint y: 710, distance: 399.9
click at [982, 473] on div "89414 60417 33970 87986 43689 4250 88296 76594 43651 1749/new 43686 76528 96574…" at bounding box center [784, 272] width 1568 height 401
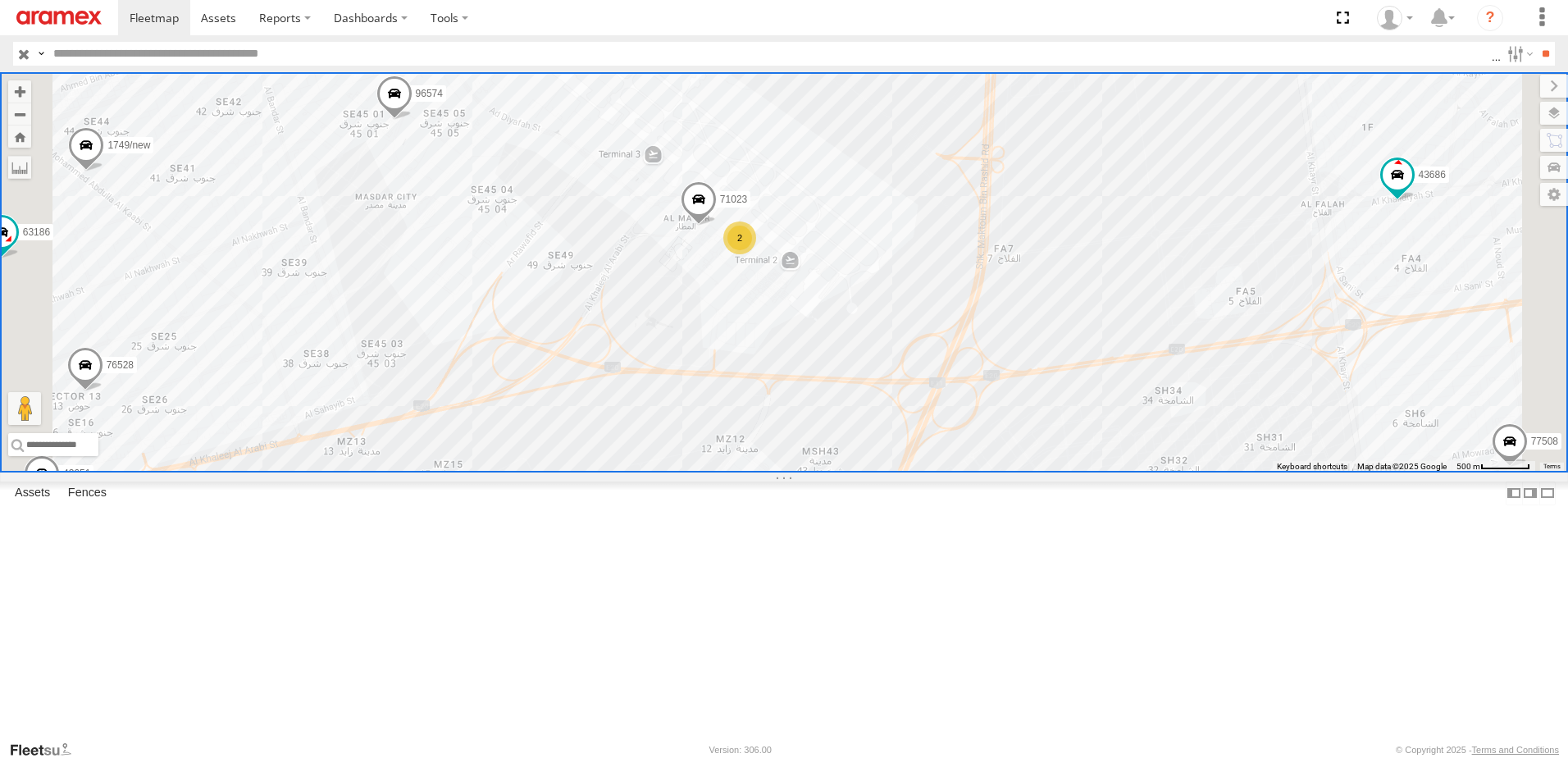
click at [0, 0] on span "Fences" at bounding box center [0, 0] width 0 height 0
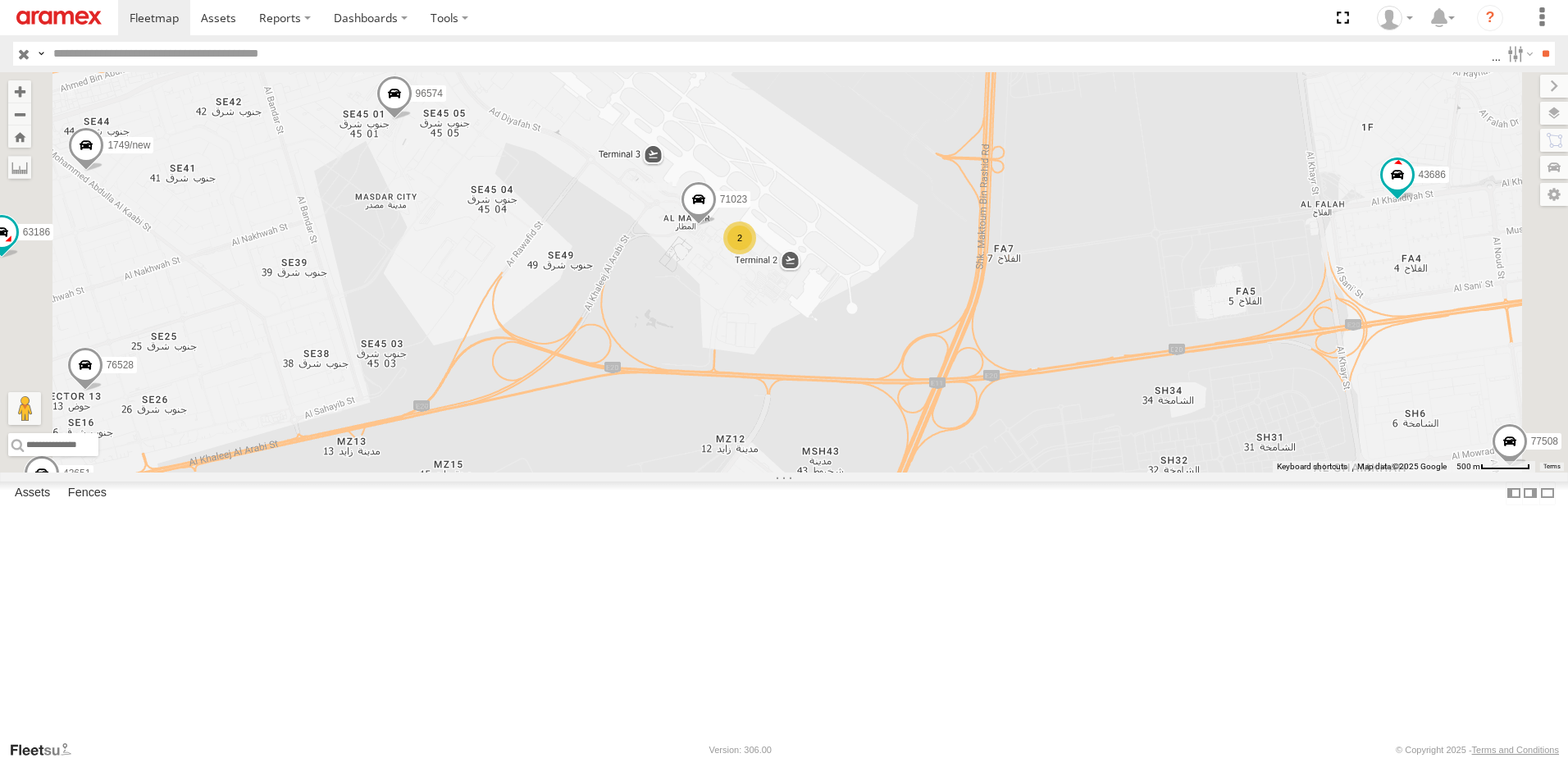
click at [0, 0] on span "Fences" at bounding box center [0, 0] width 0 height 0
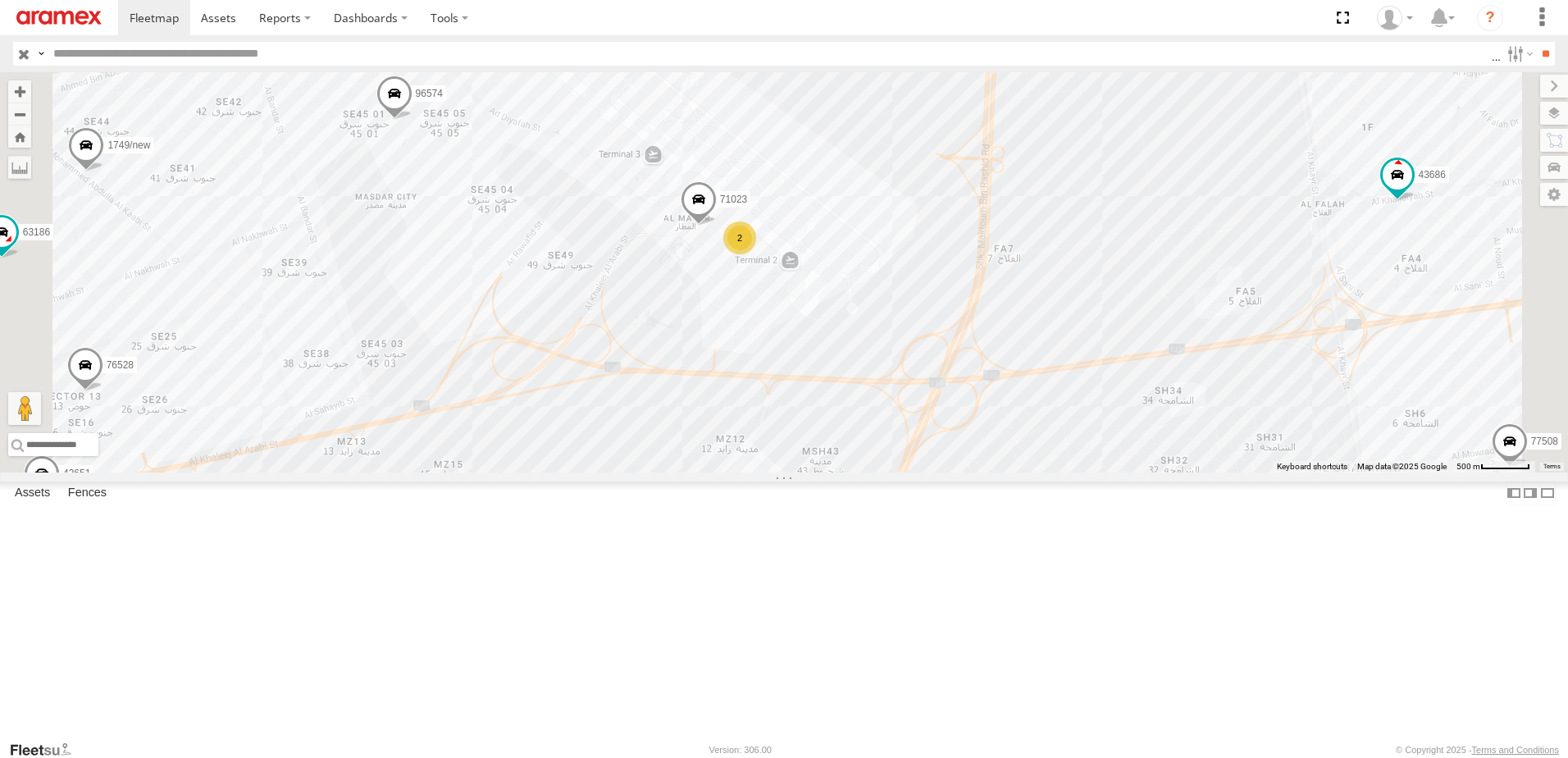
click at [0, 0] on span "Fences" at bounding box center [0, 0] width 0 height 0
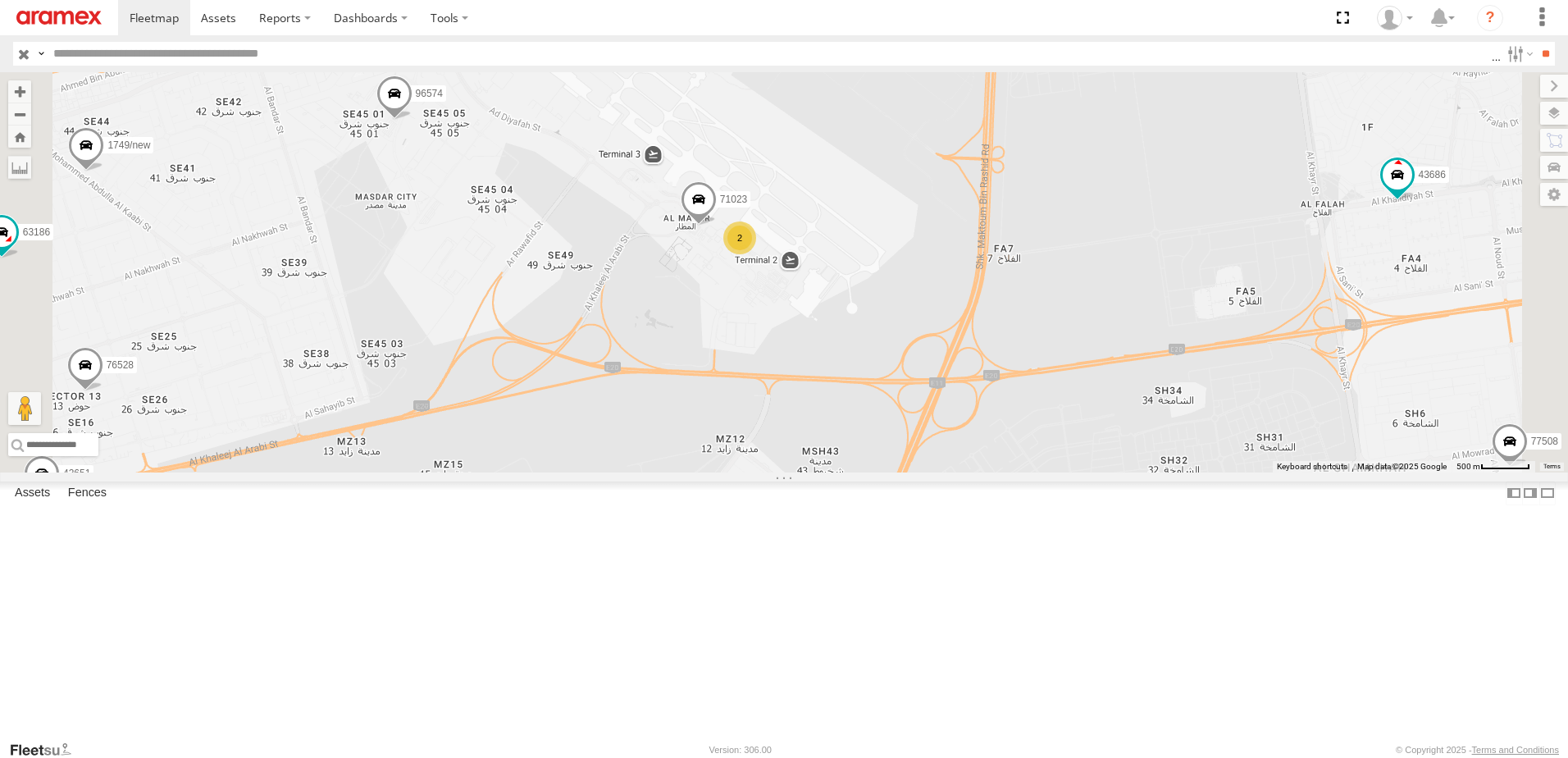
click at [0, 0] on span "Fences" at bounding box center [0, 0] width 0 height 0
